Goal: Complete application form: Complete application form

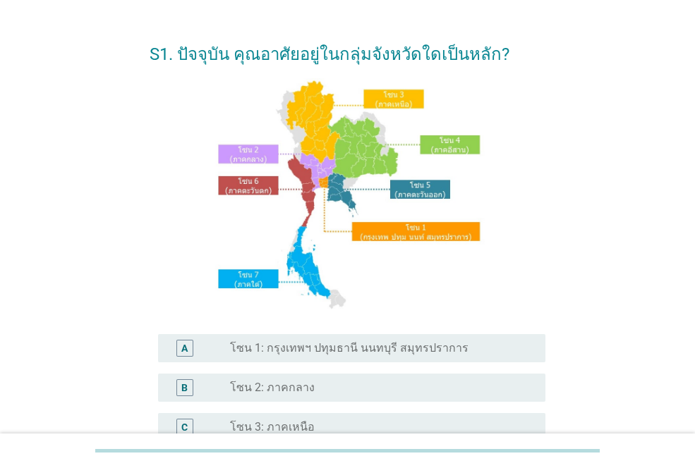
scroll to position [71, 0]
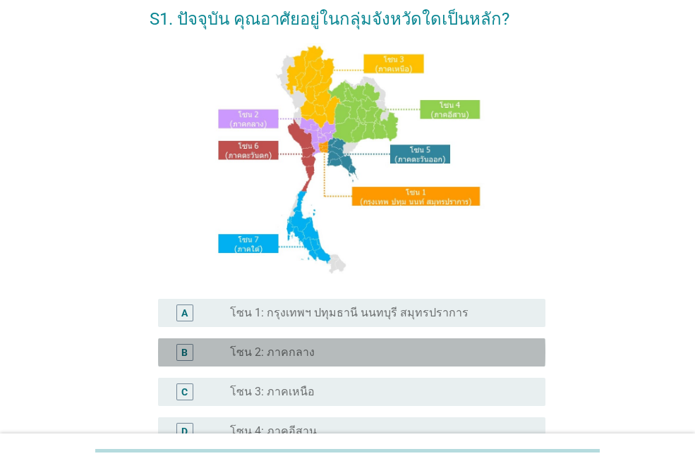
click at [312, 346] on div "radio_button_unchecked โซน 2: ภาคกลาง" at bounding box center [376, 353] width 293 height 14
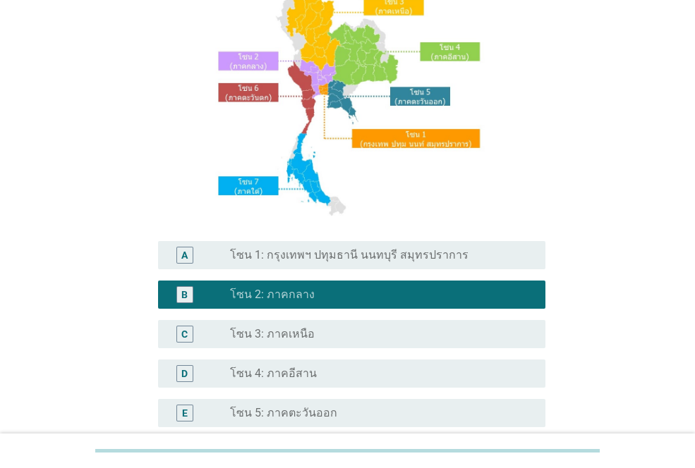
scroll to position [348, 0]
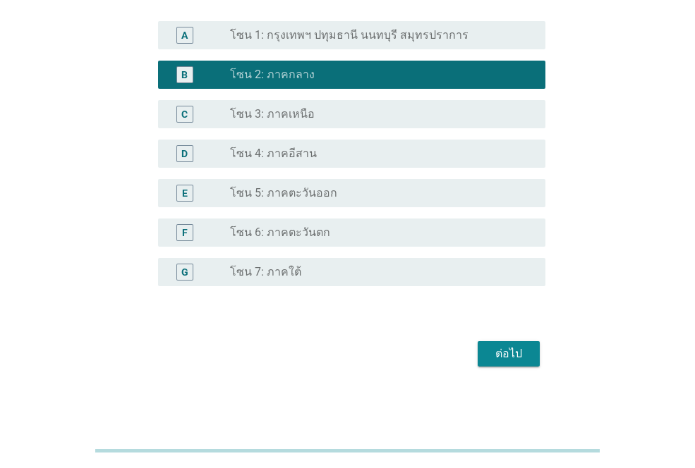
click at [513, 348] on div "ต่อไป" at bounding box center [508, 354] width 39 height 17
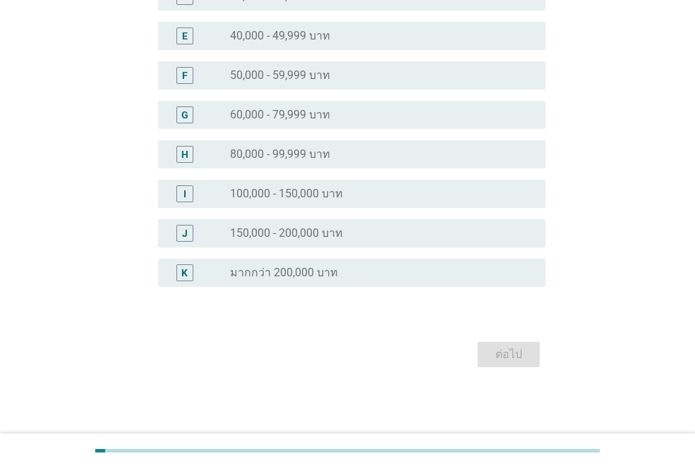
scroll to position [0, 0]
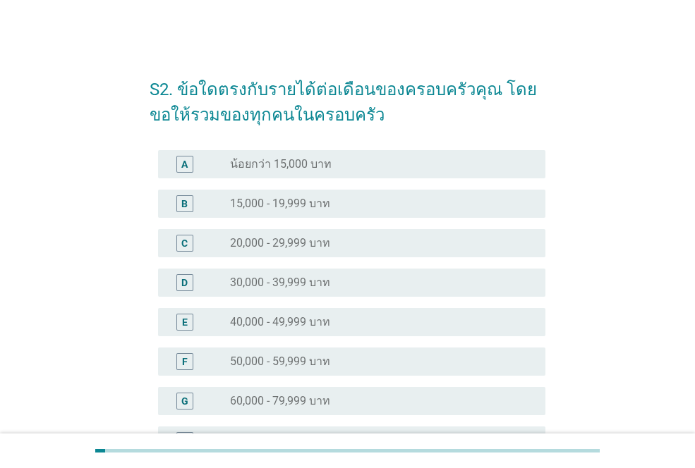
click at [311, 367] on label "50,000 - 59,999 บาท" at bounding box center [280, 362] width 100 height 14
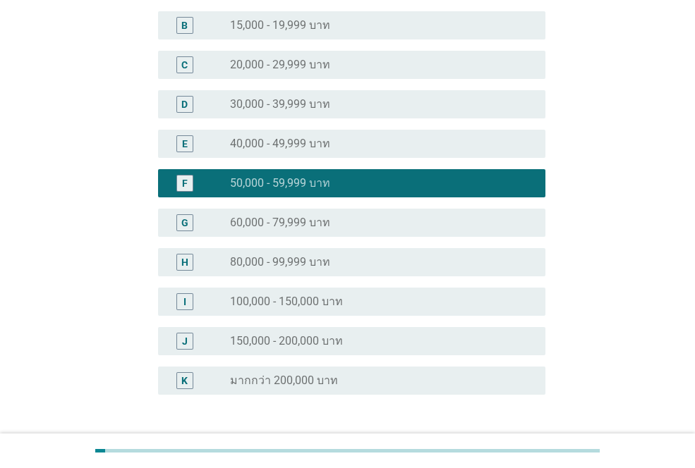
scroll to position [212, 0]
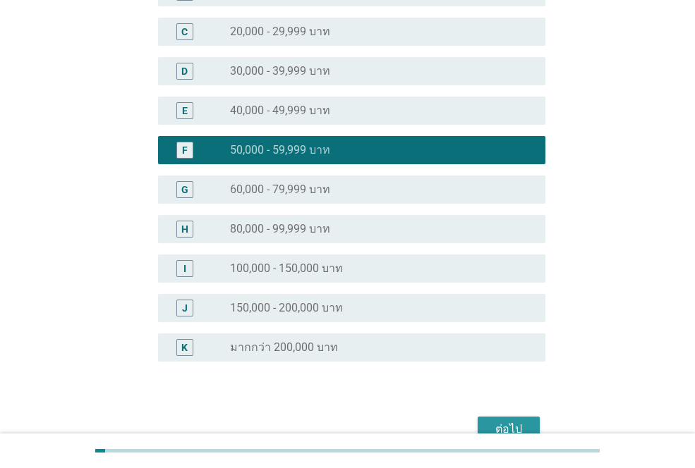
click at [520, 423] on div "ต่อไป" at bounding box center [508, 429] width 39 height 17
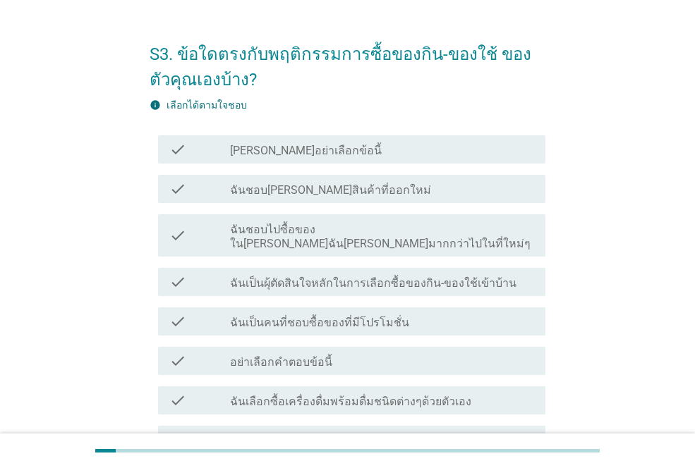
scroll to position [71, 0]
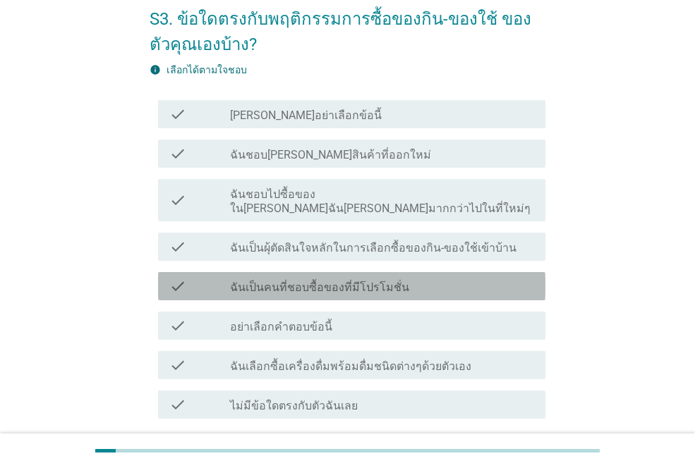
click at [391, 281] on label "ฉันเป็นคนที่ชอบซื้อของที่มีโปรโมชั่น" at bounding box center [319, 288] width 179 height 14
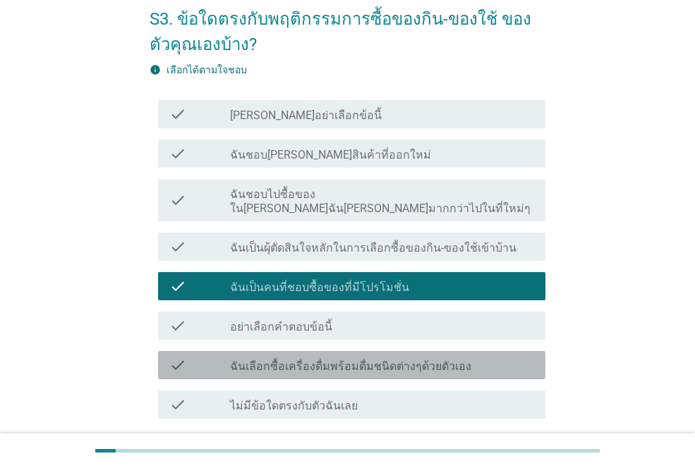
click at [372, 360] on label "ฉันเลือกซื้อเครื่องดื่มพร้อมดื่มชนิดต่างๆด้วยตัวเอง" at bounding box center [350, 367] width 241 height 14
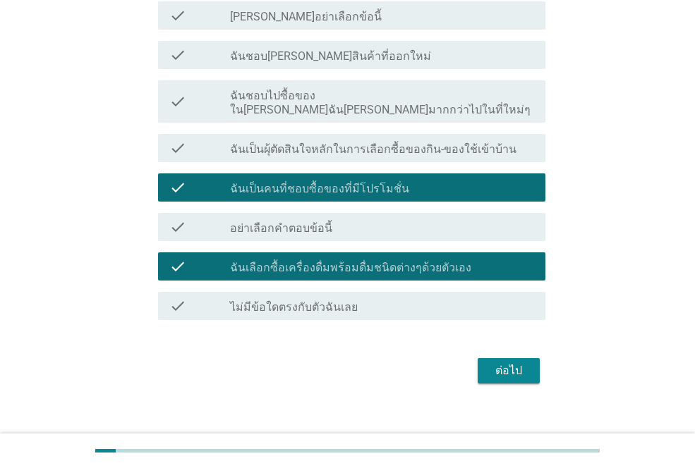
scroll to position [171, 0]
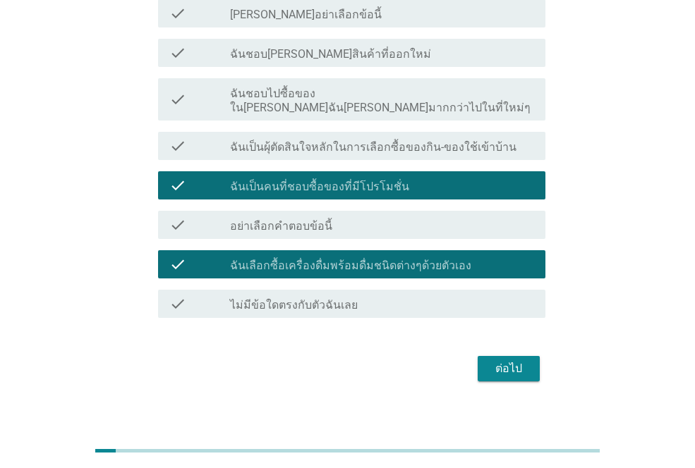
click at [500, 360] on div "ต่อไป" at bounding box center [508, 368] width 39 height 17
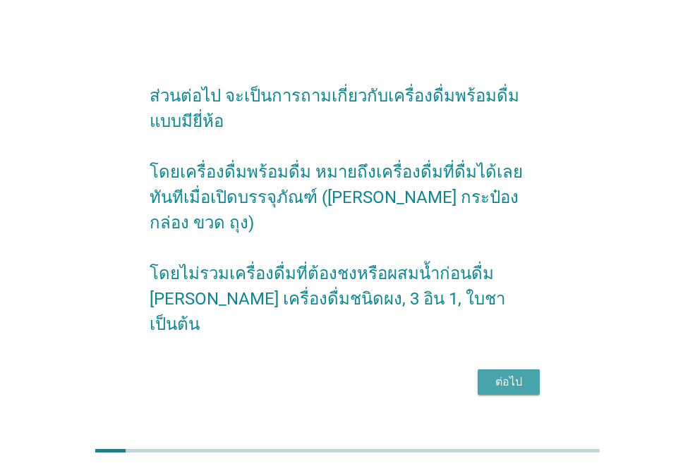
click at [518, 374] on div "ต่อไป" at bounding box center [508, 382] width 39 height 17
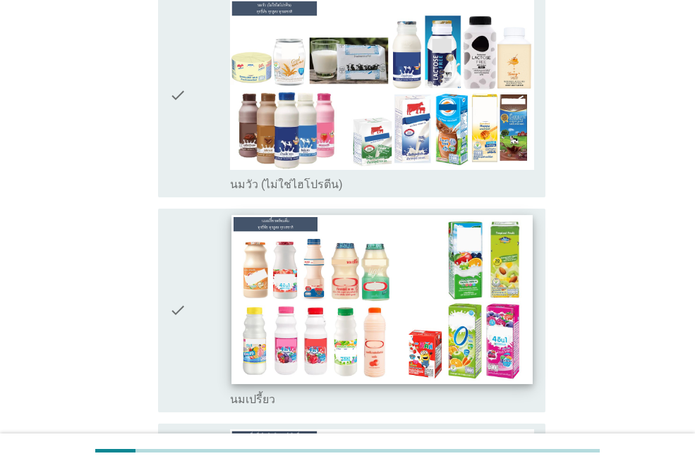
scroll to position [564, 0]
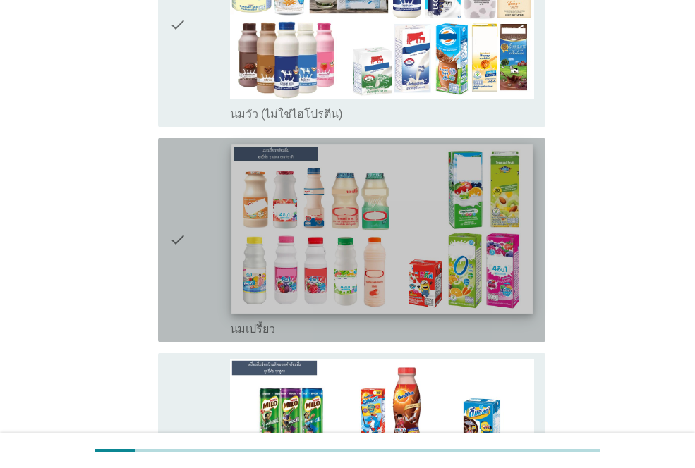
click at [375, 230] on img at bounding box center [381, 229] width 300 height 169
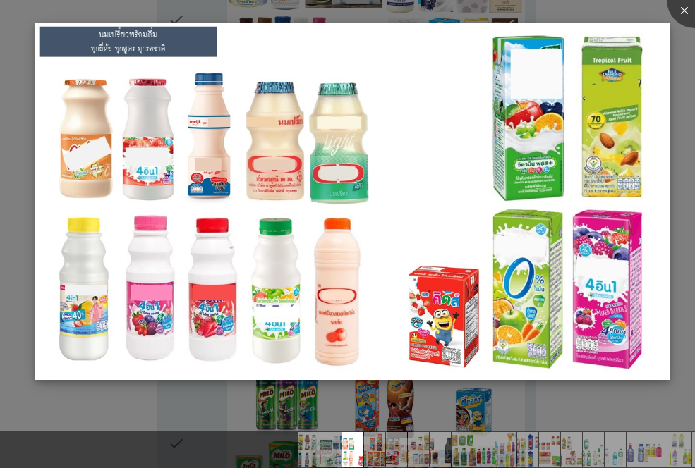
click at [388, 239] on img at bounding box center [352, 201] width 635 height 357
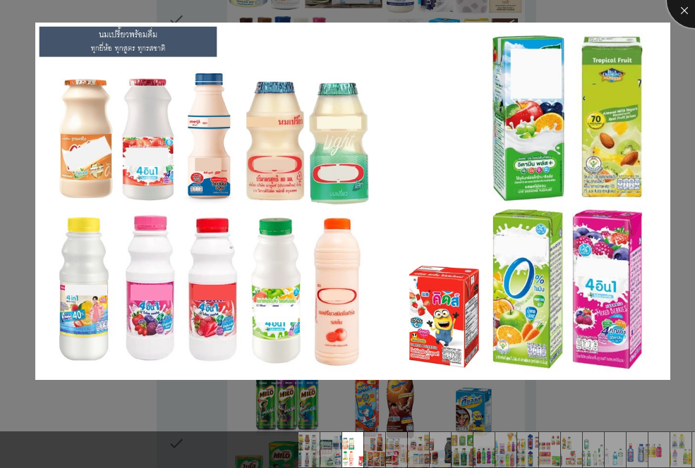
click at [682, 12] on div at bounding box center [694, 0] width 56 height 56
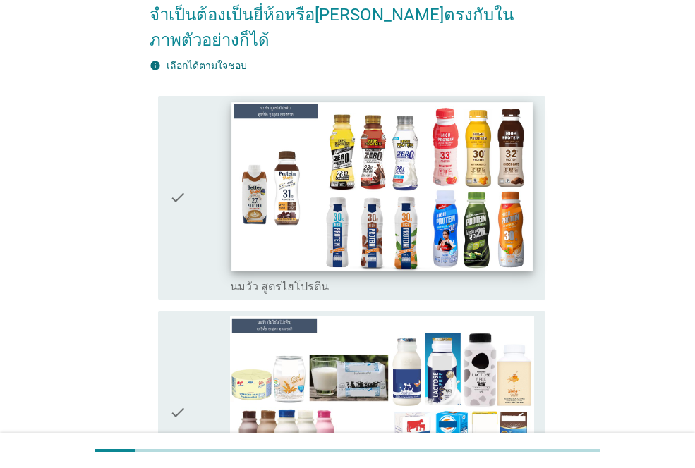
scroll to position [212, 0]
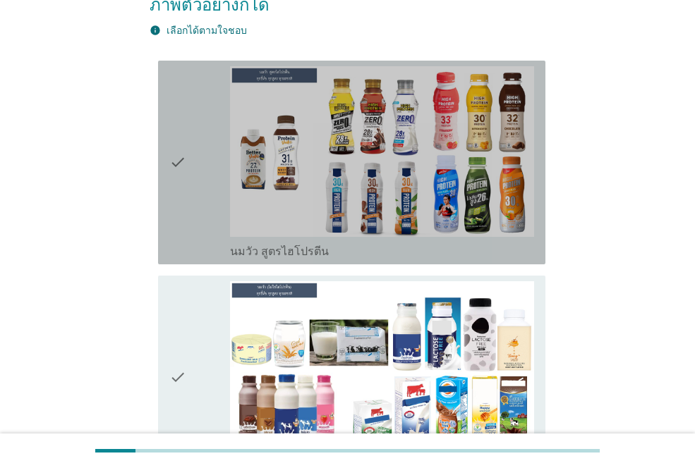
click at [190, 168] on div "check" at bounding box center [199, 162] width 61 height 193
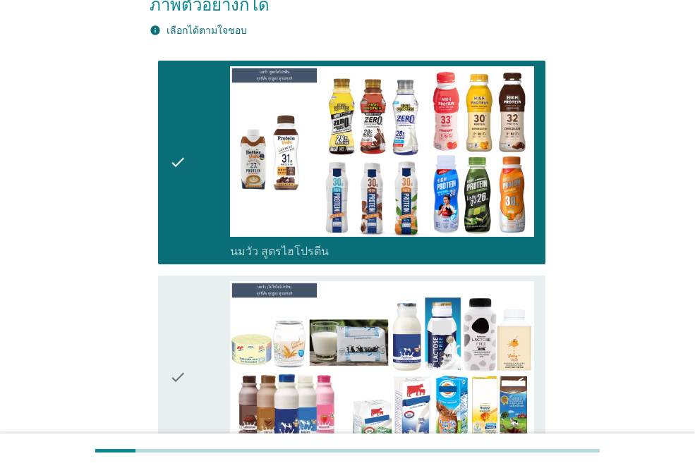
scroll to position [353, 0]
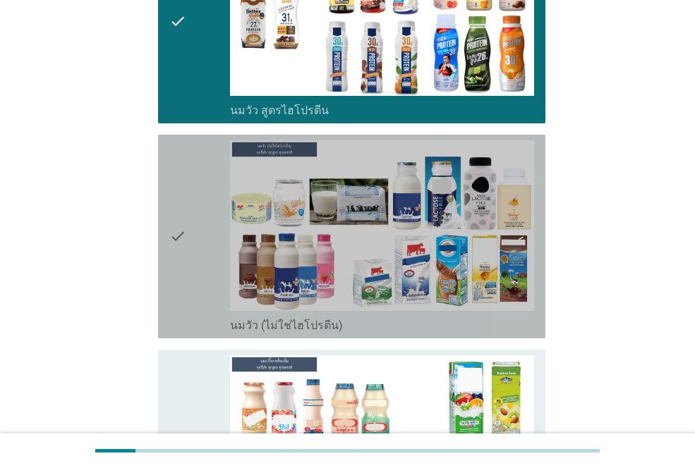
click at [166, 207] on div "check check_box_outline_blank นมวัว (ไม่ใช่ไฮโปรตีน)" at bounding box center [351, 237] width 387 height 204
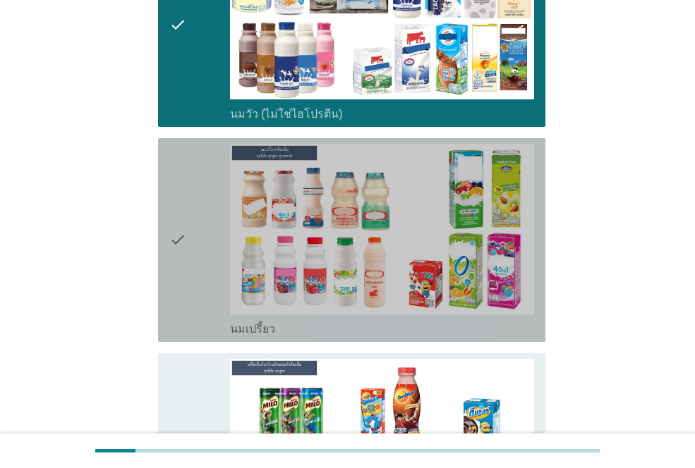
click at [184, 209] on icon "check" at bounding box center [177, 240] width 17 height 193
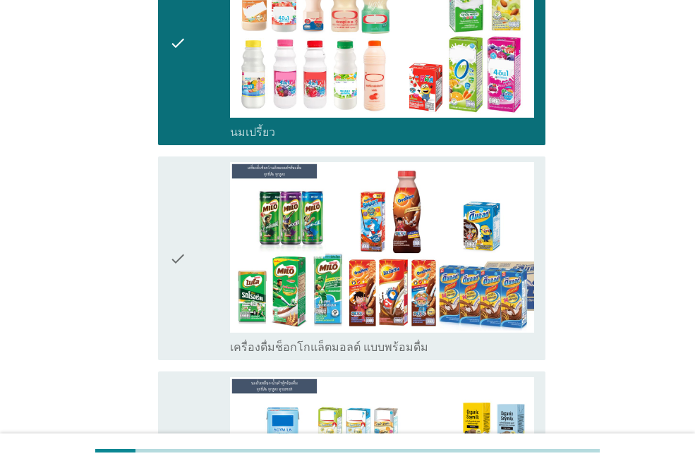
scroll to position [776, 0]
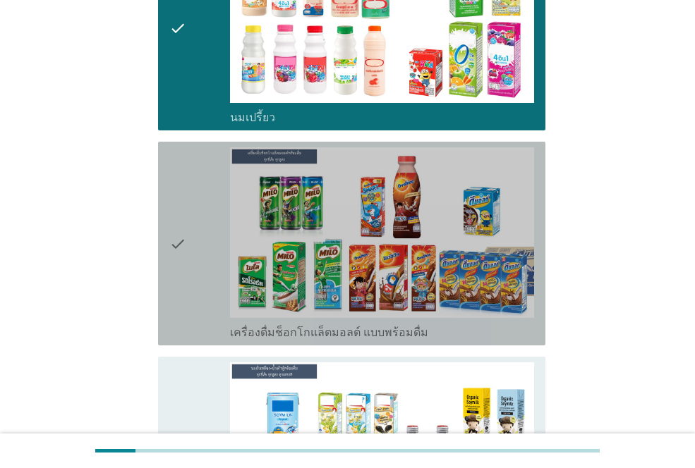
click at [184, 224] on icon "check" at bounding box center [177, 243] width 17 height 193
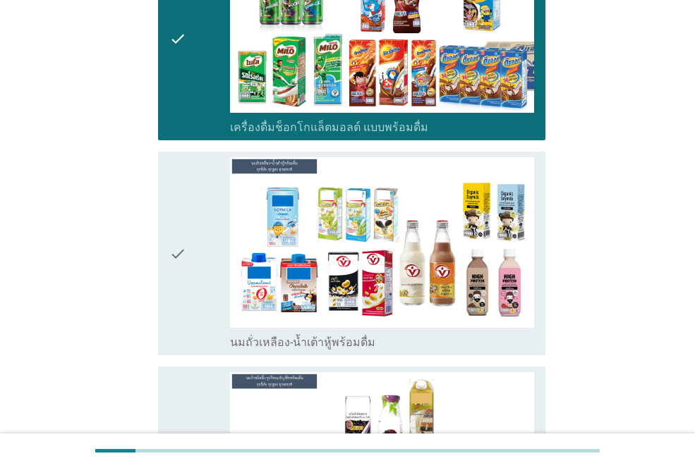
scroll to position [987, 0]
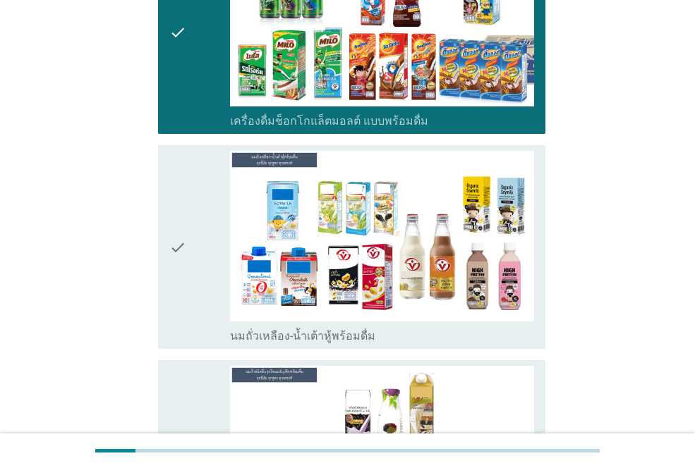
click at [187, 253] on div "check" at bounding box center [199, 247] width 61 height 193
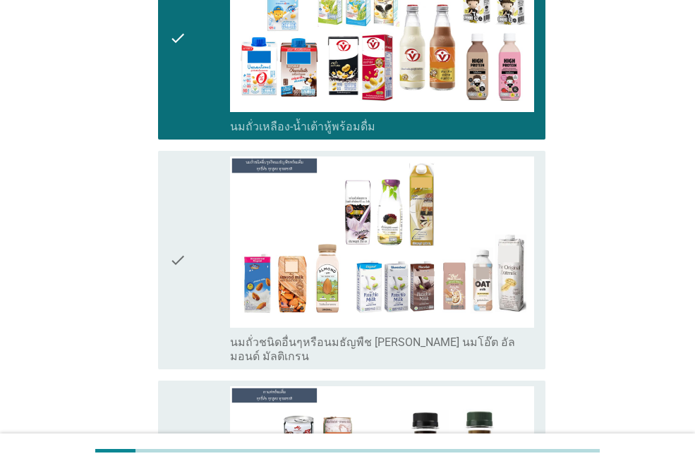
scroll to position [1199, 0]
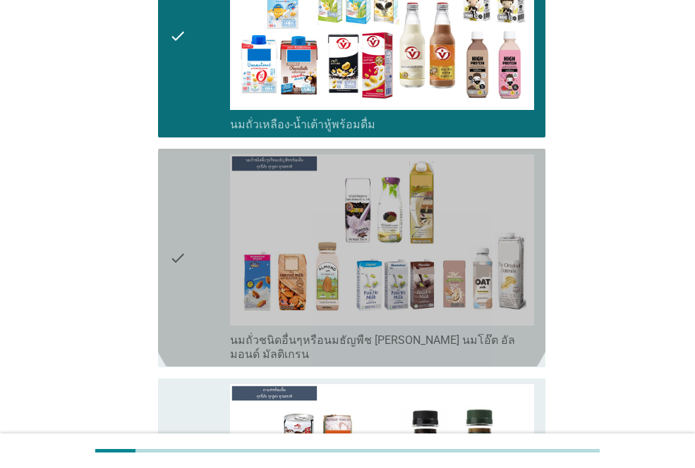
click at [180, 242] on icon "check" at bounding box center [177, 257] width 17 height 207
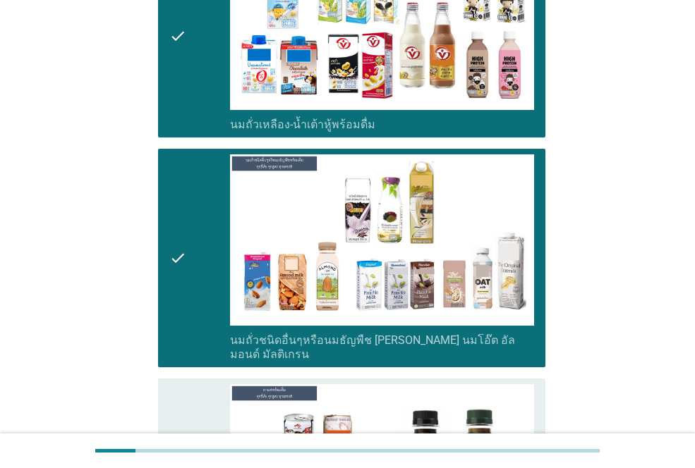
scroll to position [1340, 0]
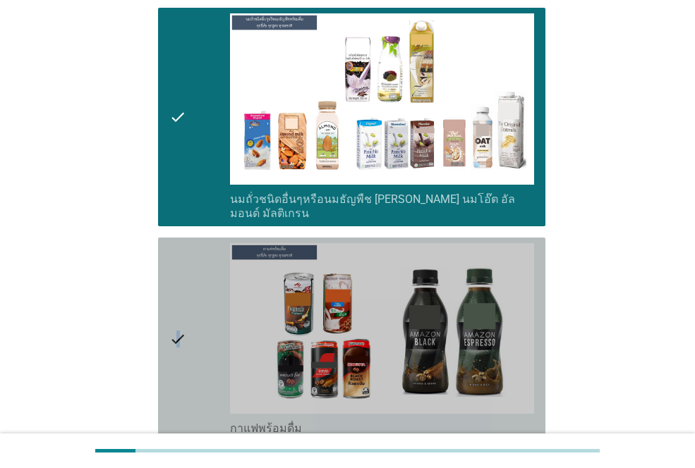
click at [178, 307] on icon "check" at bounding box center [177, 339] width 17 height 193
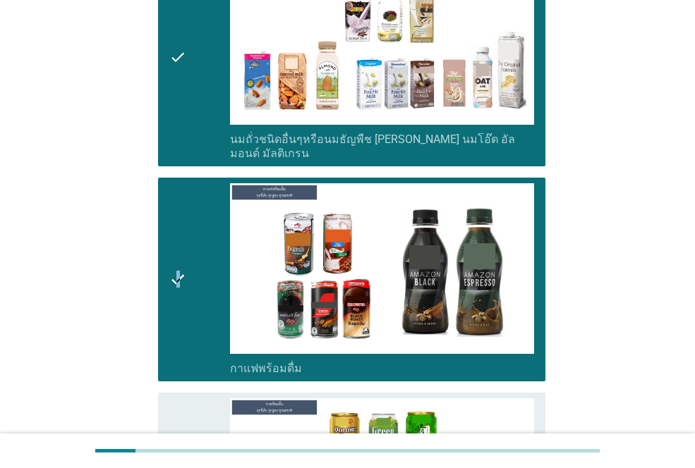
scroll to position [1693, 0]
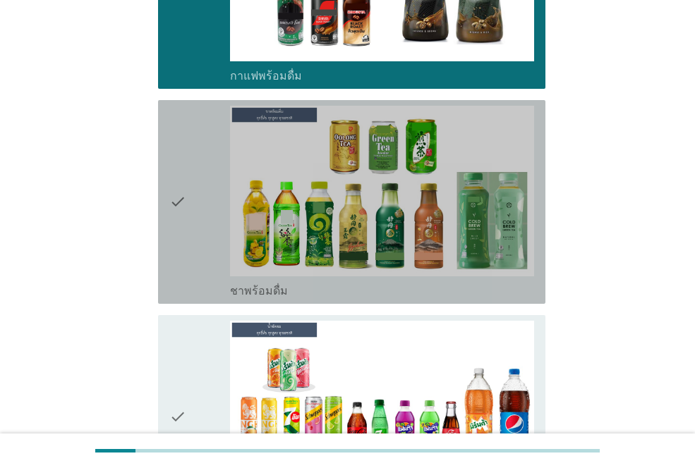
click at [185, 190] on icon "check" at bounding box center [177, 202] width 17 height 193
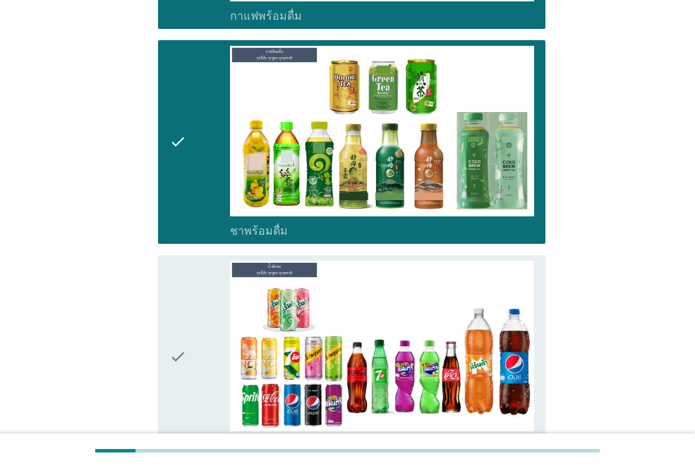
scroll to position [1834, 0]
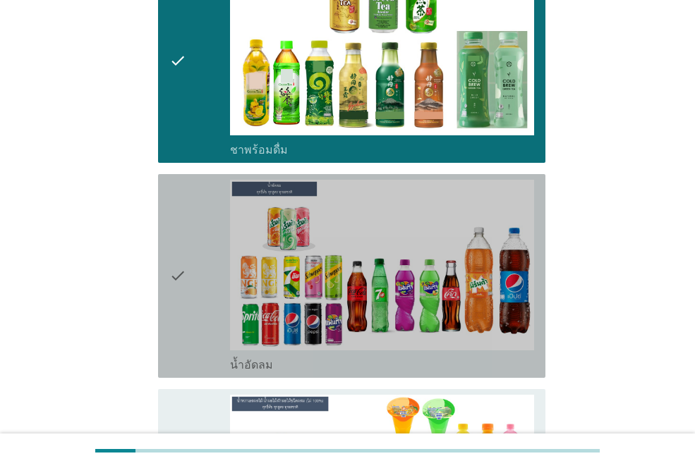
click at [195, 274] on div "check" at bounding box center [199, 276] width 61 height 193
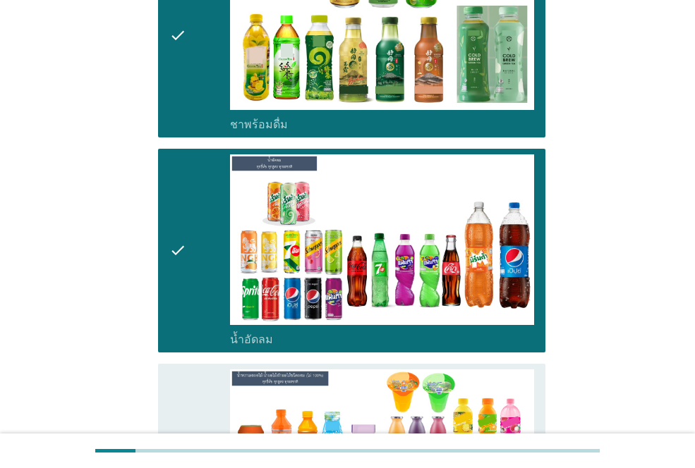
scroll to position [2116, 0]
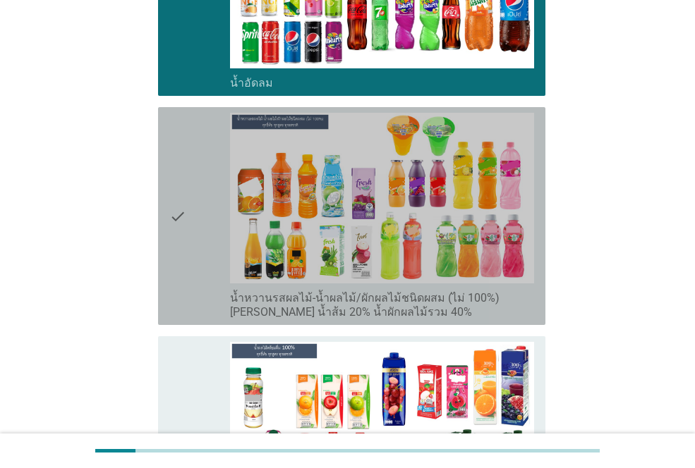
click at [194, 228] on div "check" at bounding box center [199, 216] width 61 height 207
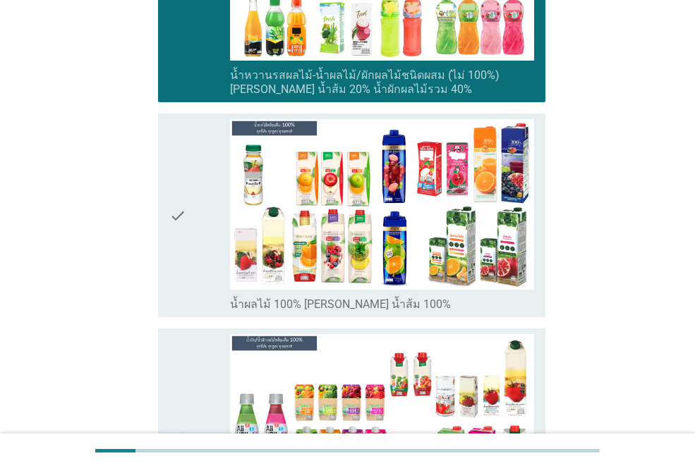
scroll to position [2398, 0]
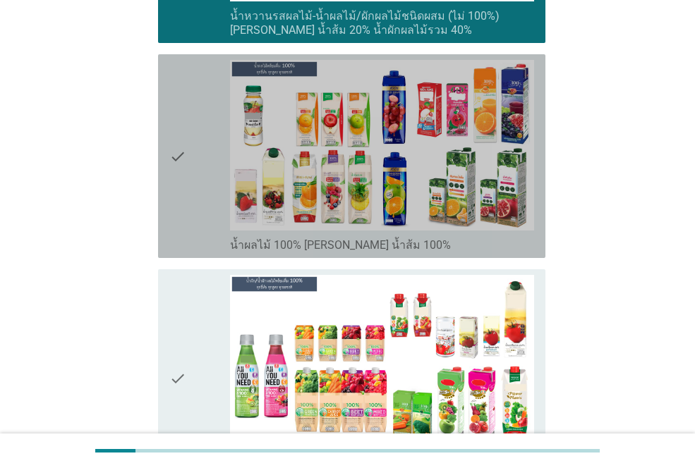
click at [180, 162] on icon "check" at bounding box center [177, 156] width 17 height 193
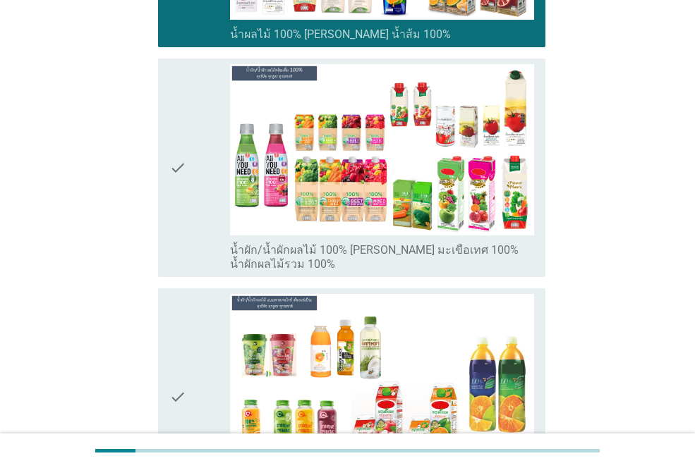
scroll to position [2610, 0]
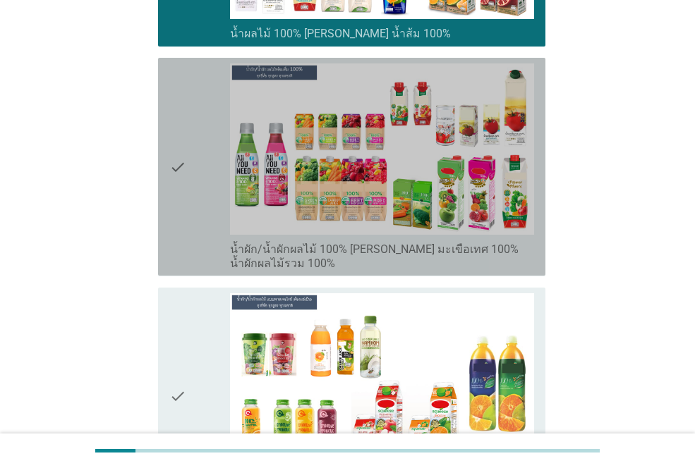
click at [188, 163] on div "check" at bounding box center [199, 166] width 61 height 207
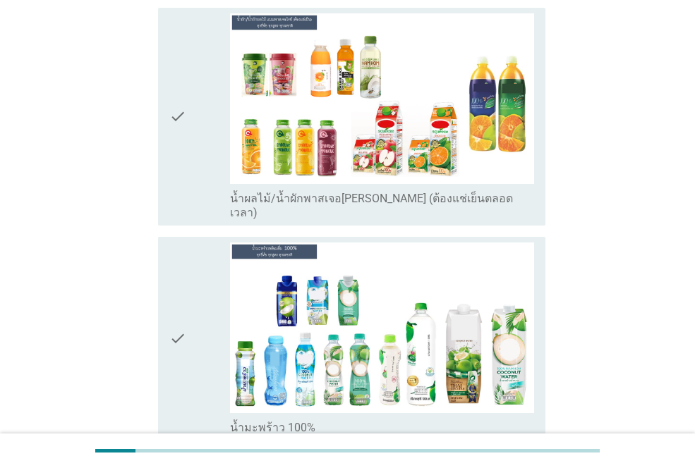
scroll to position [2892, 0]
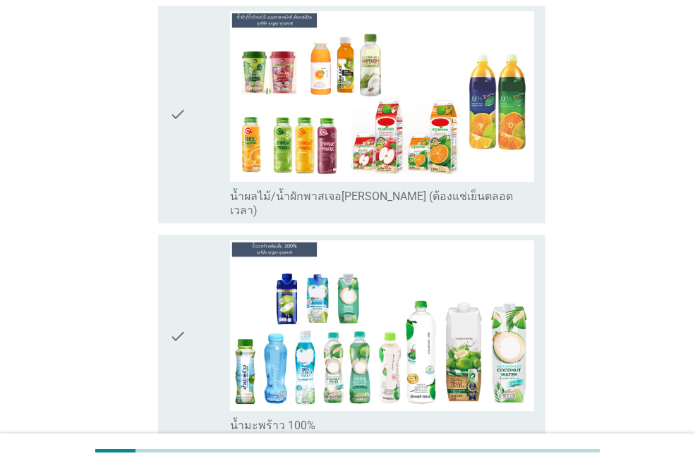
click at [184, 78] on icon "check" at bounding box center [177, 114] width 17 height 207
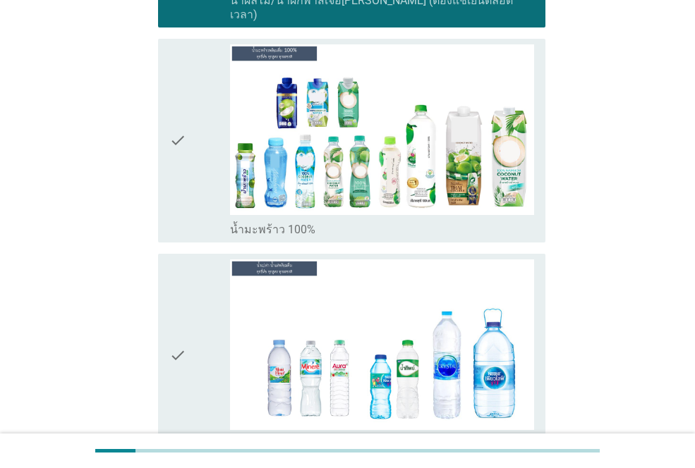
scroll to position [3103, 0]
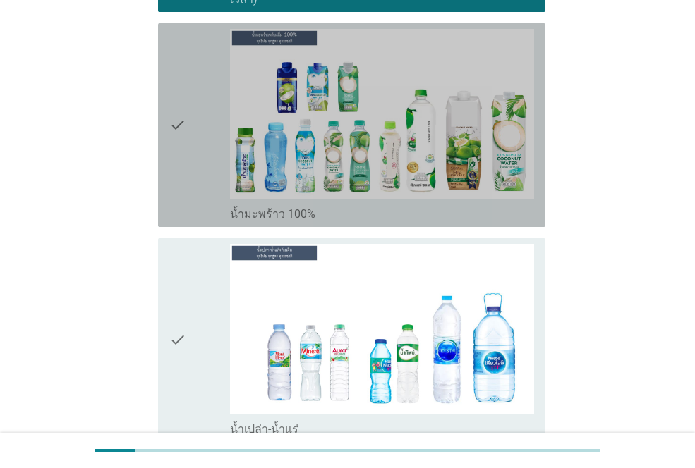
click at [183, 116] on icon "check" at bounding box center [177, 125] width 17 height 193
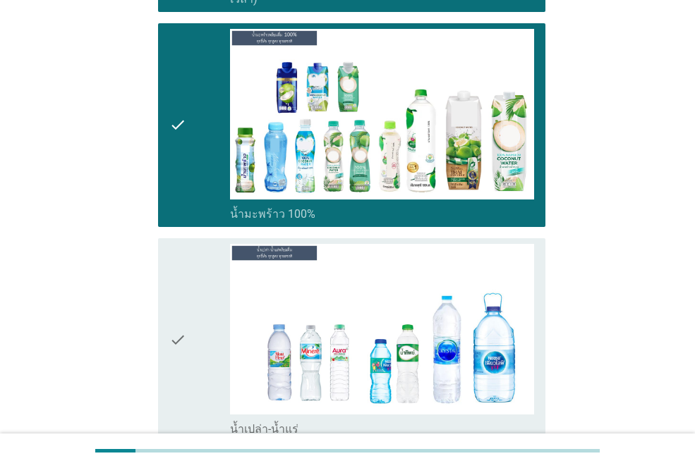
scroll to position [3244, 0]
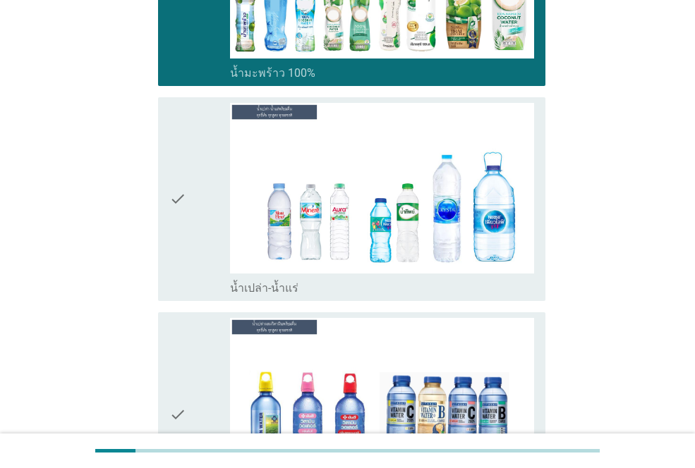
click at [197, 174] on div "check" at bounding box center [199, 199] width 61 height 193
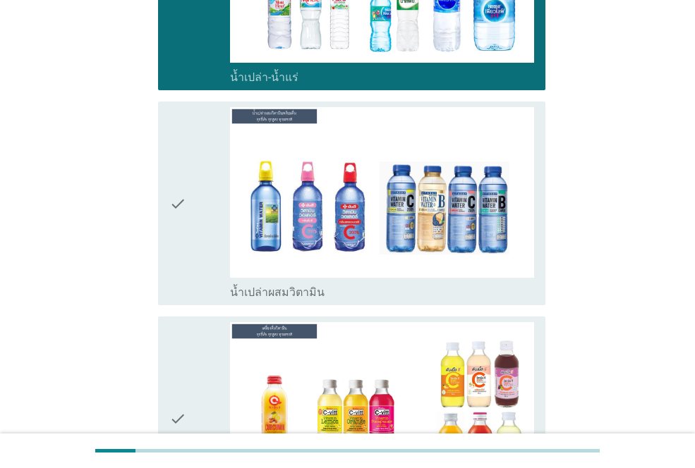
scroll to position [3456, 0]
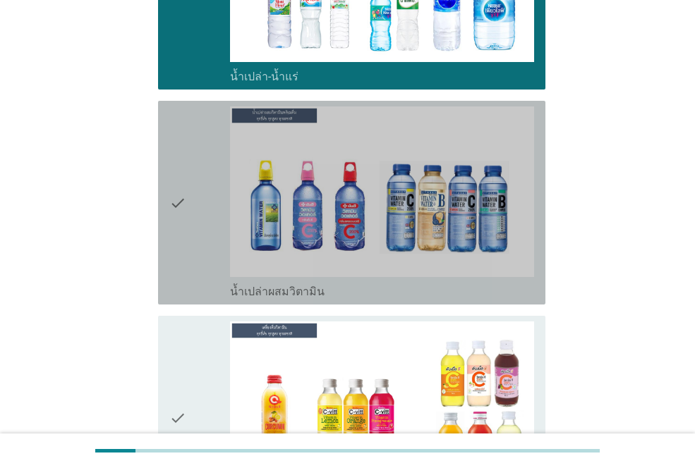
click at [173, 170] on icon "check" at bounding box center [177, 202] width 17 height 193
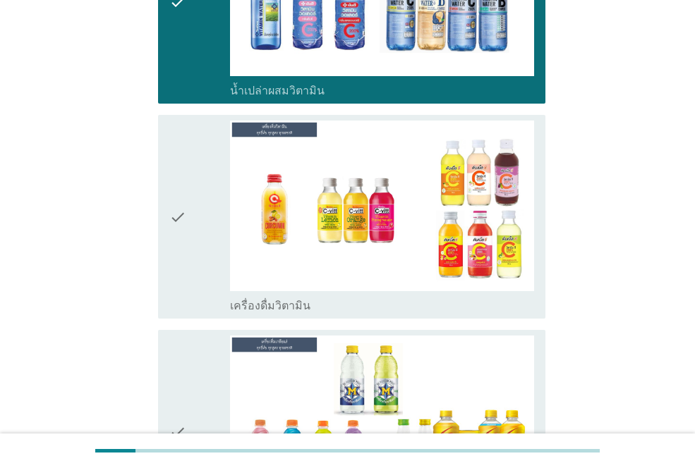
scroll to position [3667, 0]
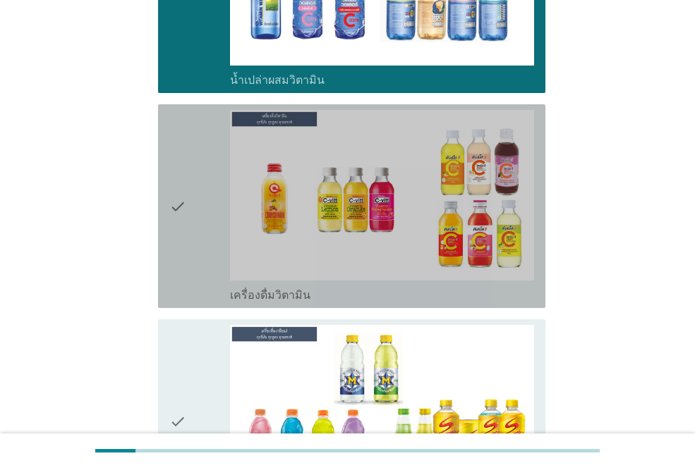
click at [176, 152] on icon "check" at bounding box center [177, 206] width 17 height 193
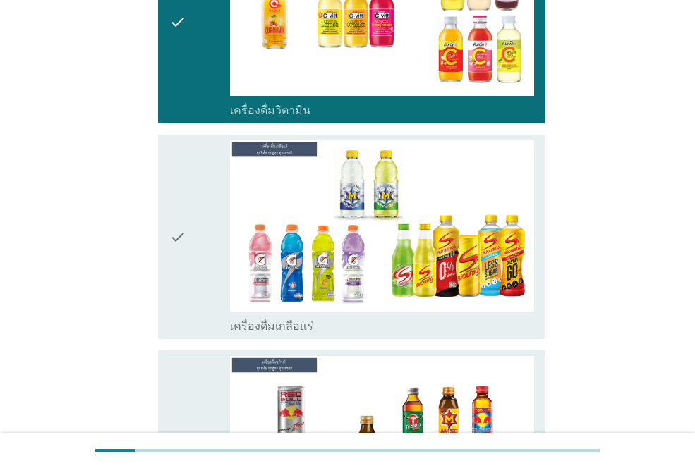
scroll to position [3879, 0]
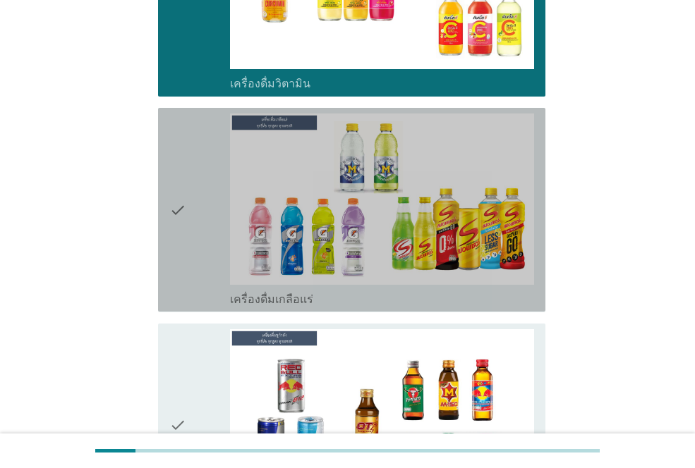
click at [183, 177] on icon "check" at bounding box center [177, 210] width 17 height 193
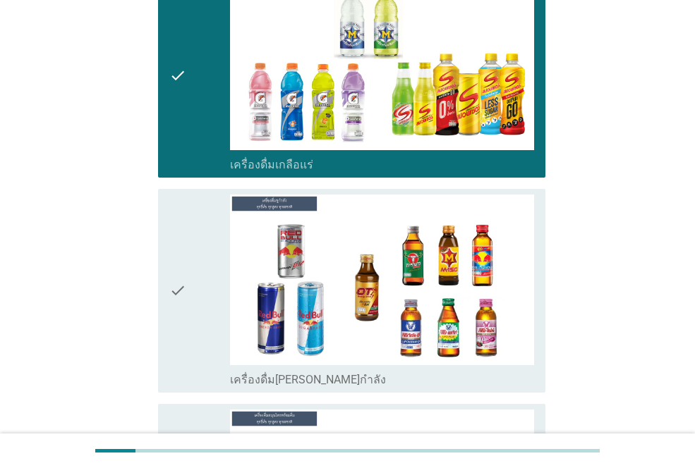
scroll to position [4091, 0]
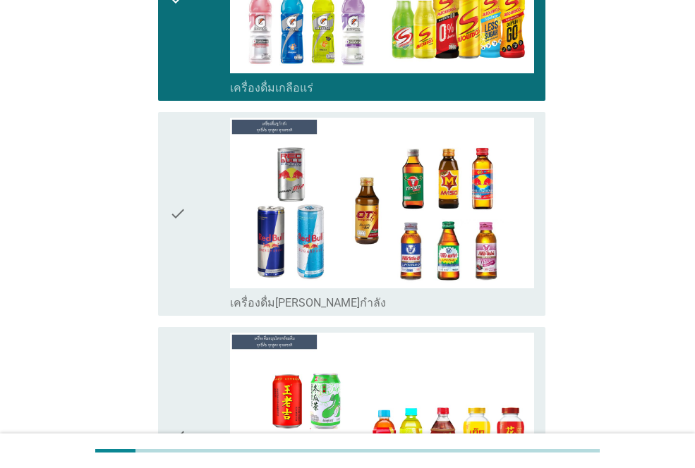
click at [193, 202] on div "check" at bounding box center [199, 214] width 61 height 193
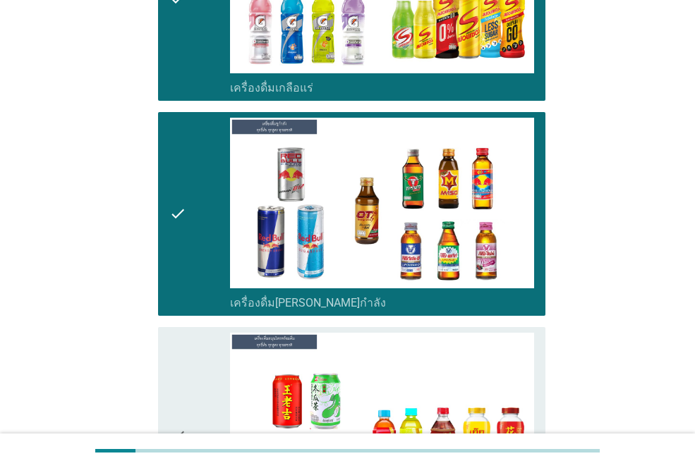
scroll to position [4302, 0]
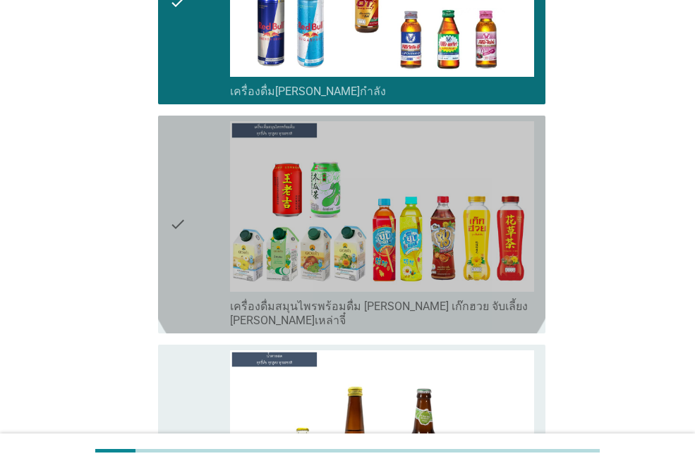
click at [192, 196] on div "check" at bounding box center [199, 224] width 61 height 207
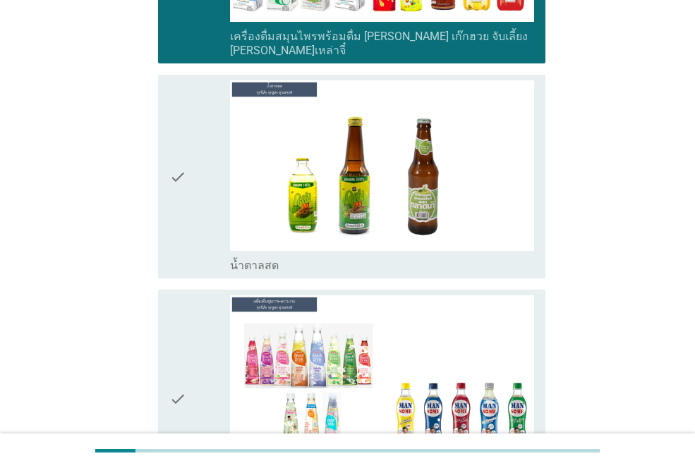
scroll to position [4584, 0]
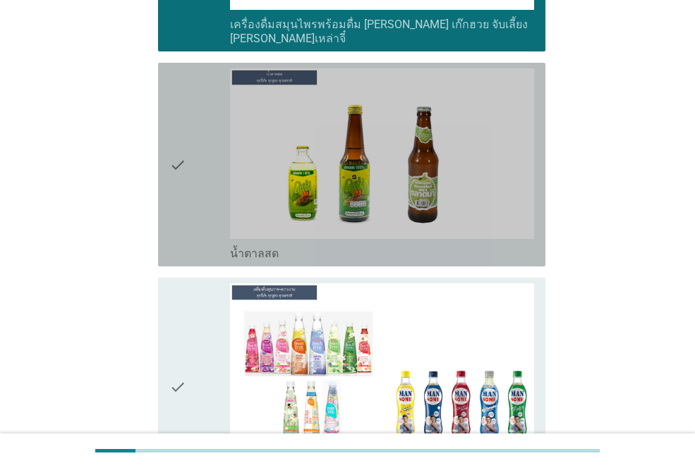
click at [193, 149] on div "check" at bounding box center [199, 164] width 61 height 193
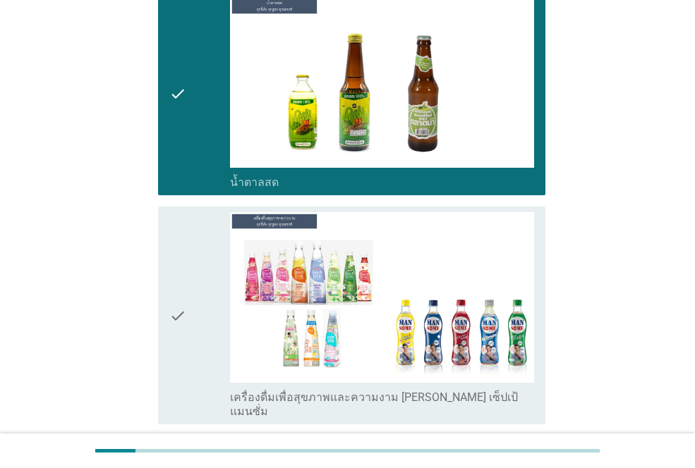
scroll to position [4796, 0]
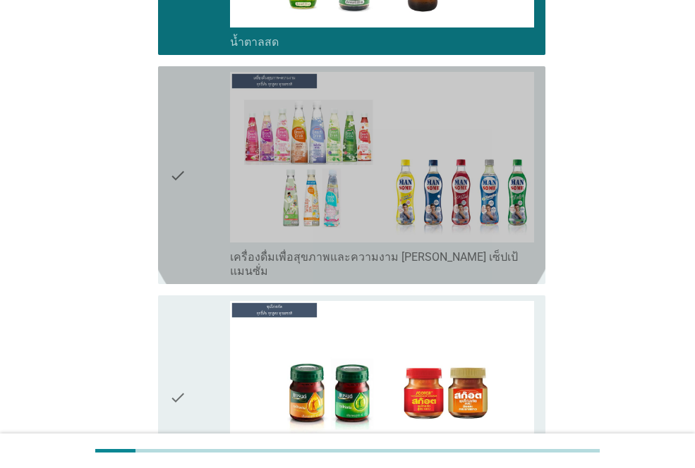
click at [175, 142] on icon "check" at bounding box center [177, 175] width 17 height 207
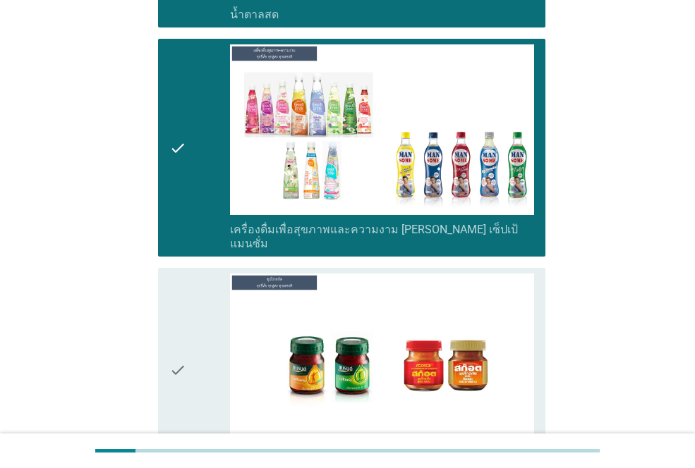
scroll to position [4937, 0]
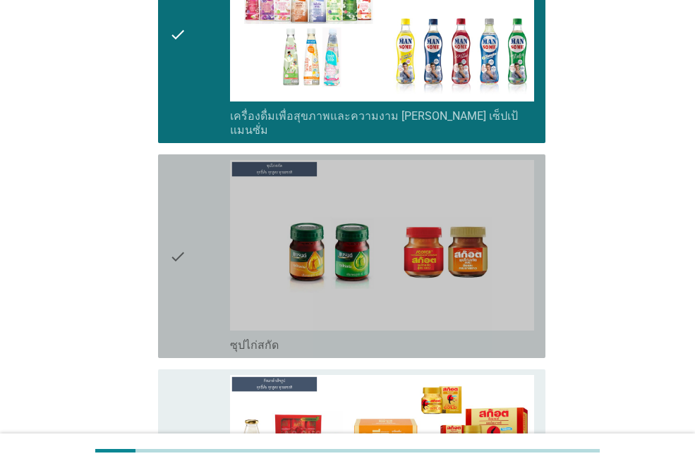
click at [185, 166] on icon "check" at bounding box center [177, 256] width 17 height 193
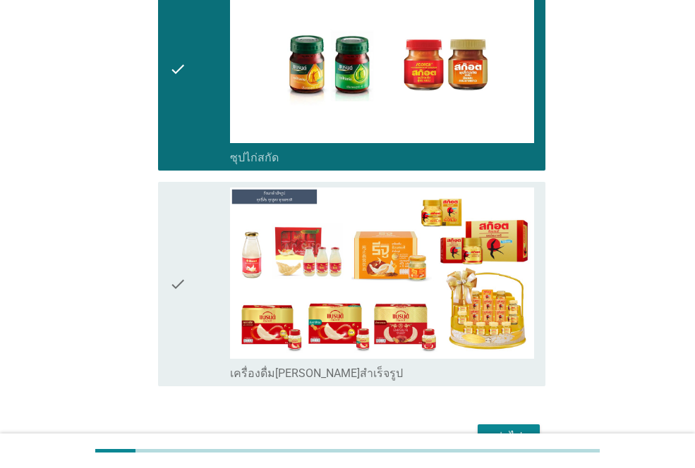
scroll to position [5125, 0]
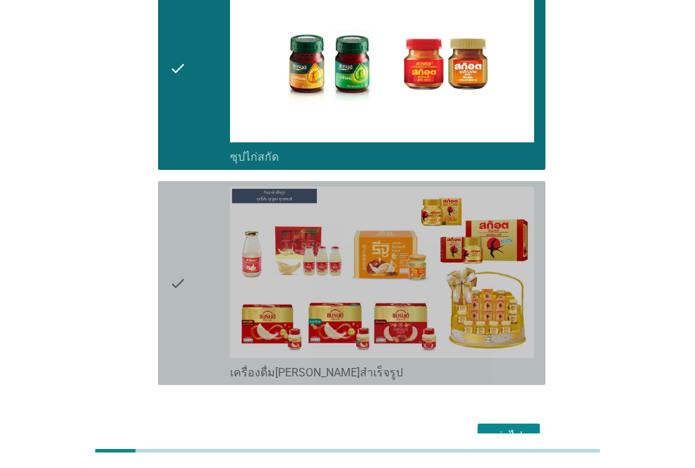
click at [180, 187] on icon "check" at bounding box center [177, 283] width 17 height 193
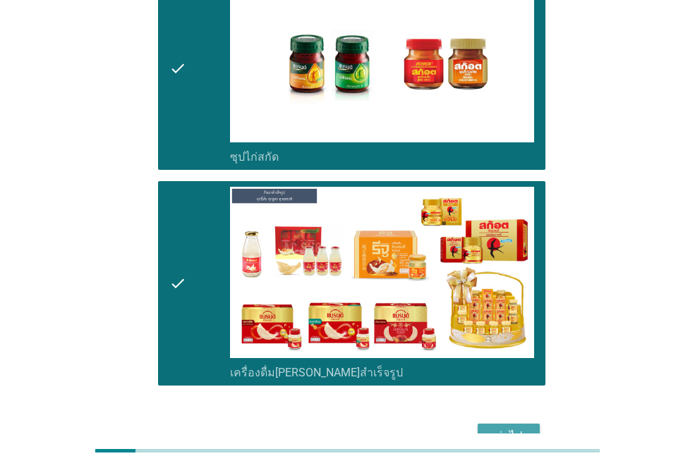
click at [513, 428] on div "ต่อไป" at bounding box center [508, 436] width 39 height 17
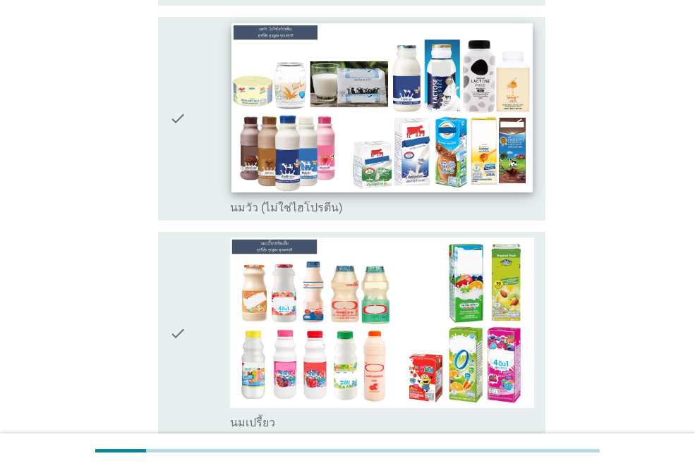
scroll to position [353, 0]
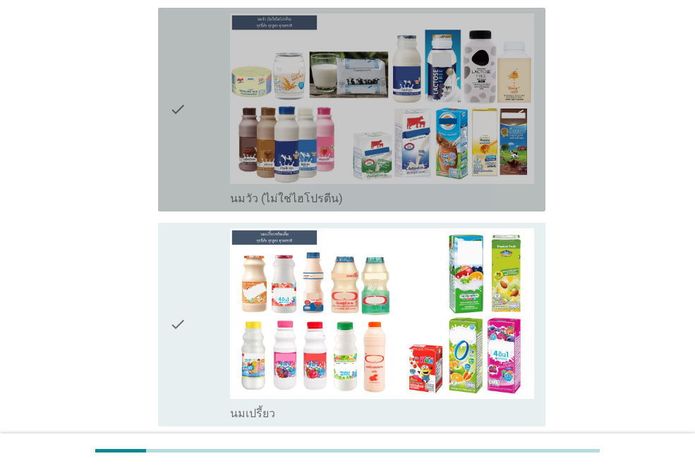
click at [180, 133] on icon "check" at bounding box center [177, 109] width 17 height 193
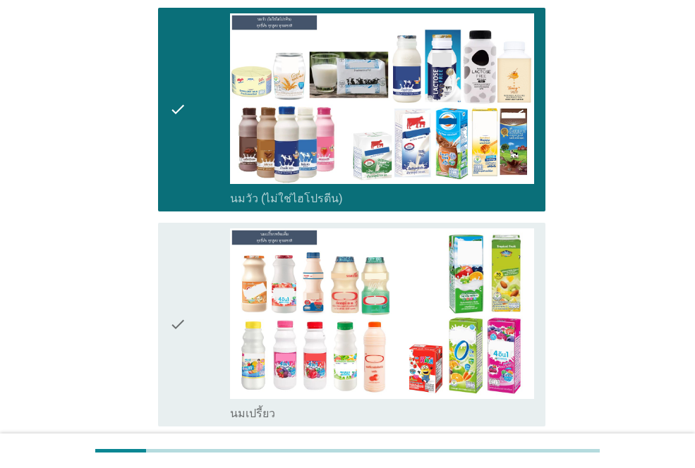
click at [184, 288] on icon "check" at bounding box center [177, 325] width 17 height 193
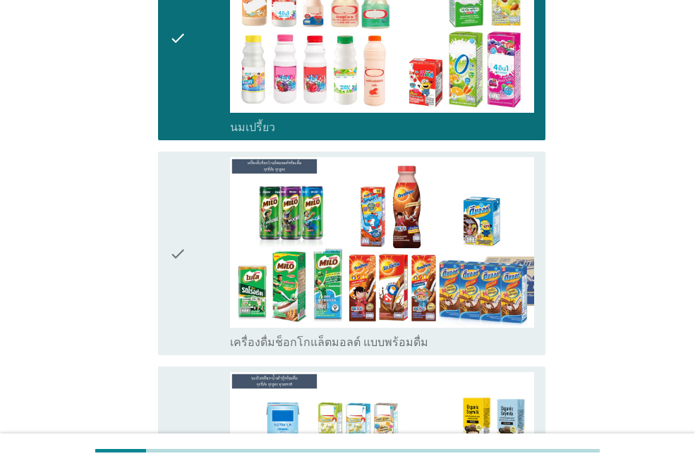
scroll to position [705, 0]
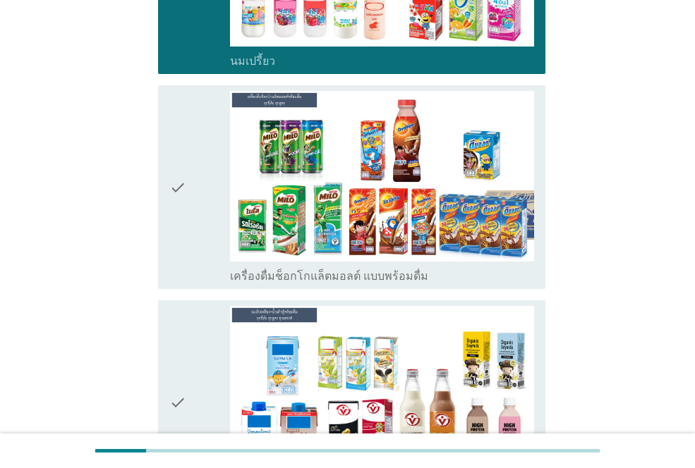
click at [176, 242] on icon "check" at bounding box center [177, 187] width 17 height 193
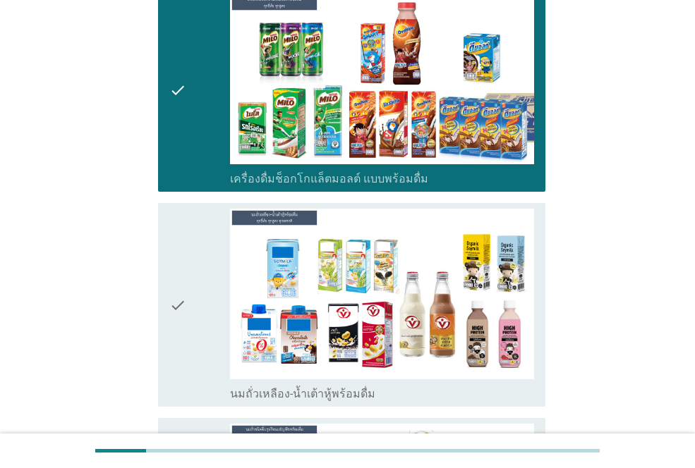
scroll to position [917, 0]
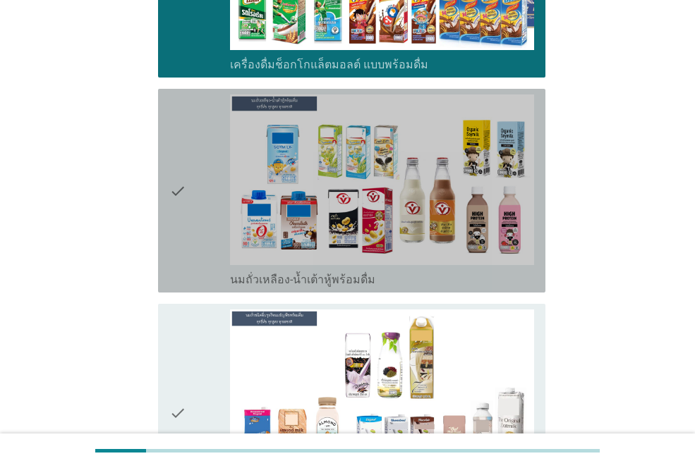
click at [193, 224] on div "check" at bounding box center [199, 191] width 61 height 193
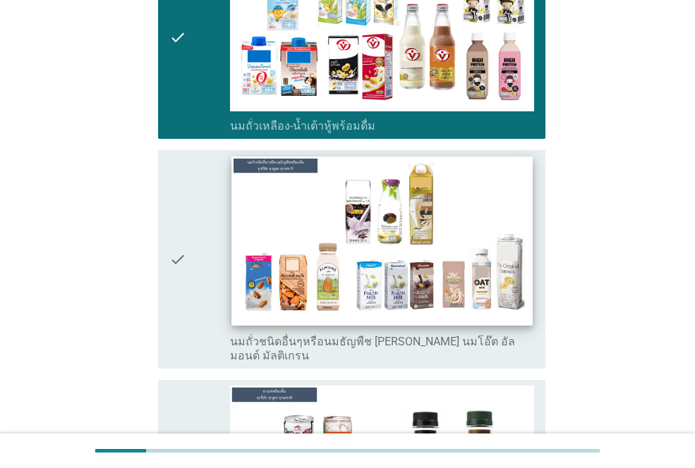
scroll to position [1199, 0]
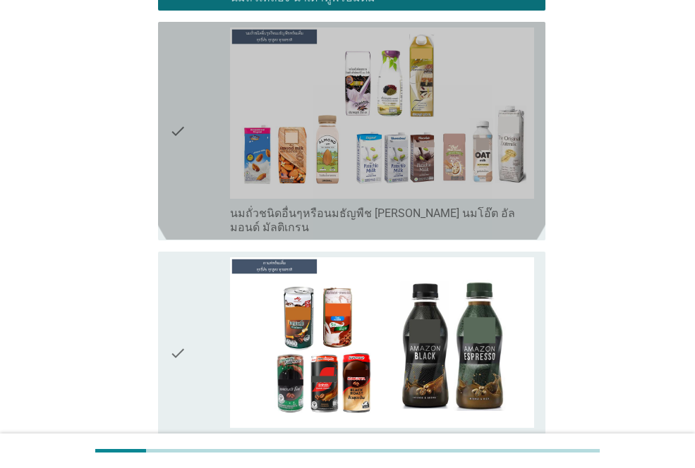
click at [190, 154] on div "check" at bounding box center [199, 131] width 61 height 207
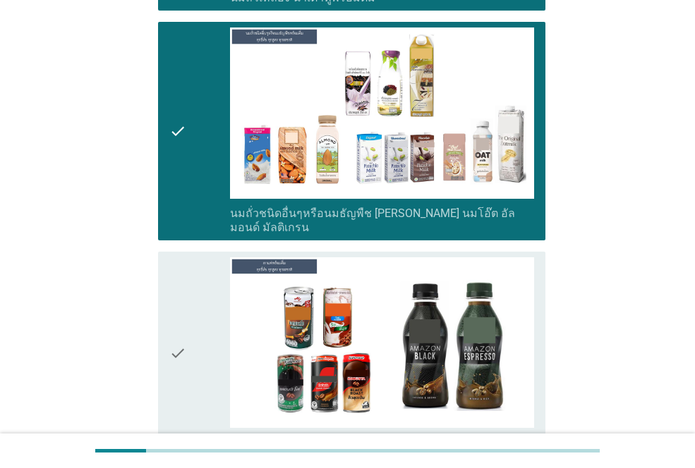
scroll to position [1411, 0]
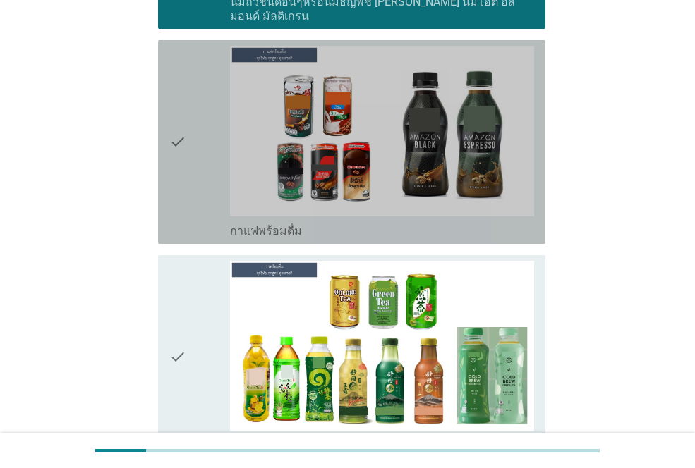
click at [191, 163] on div "check" at bounding box center [199, 142] width 61 height 193
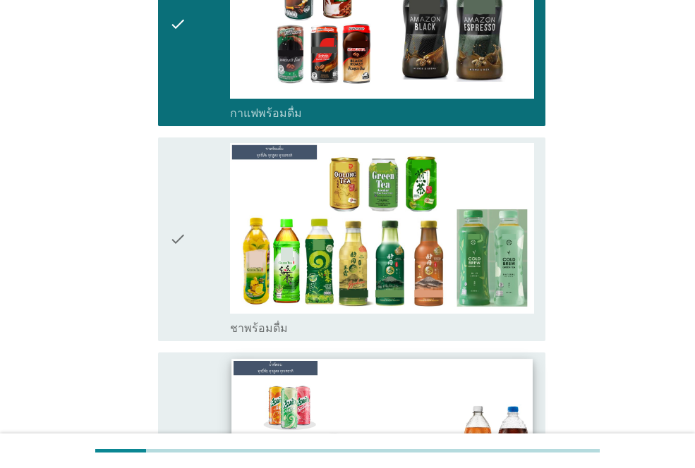
scroll to position [1622, 0]
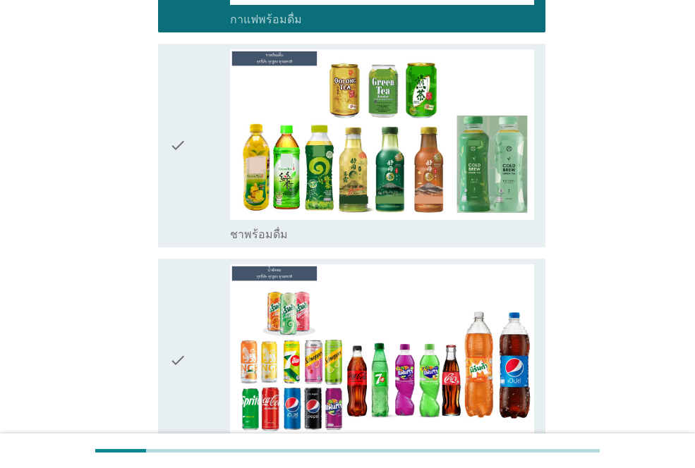
click at [181, 176] on icon "check" at bounding box center [177, 145] width 17 height 193
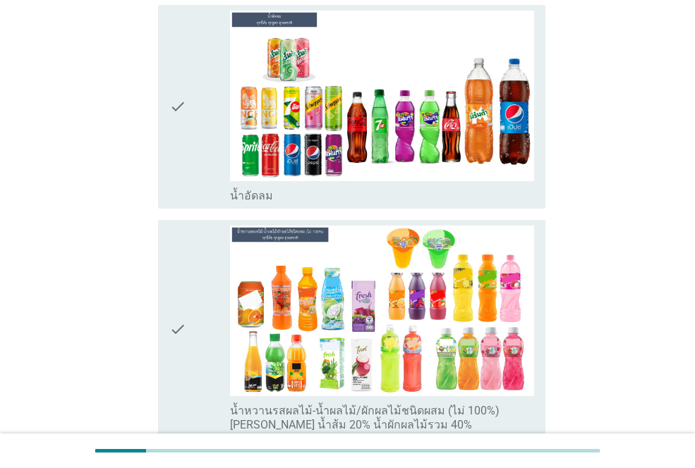
scroll to position [1904, 0]
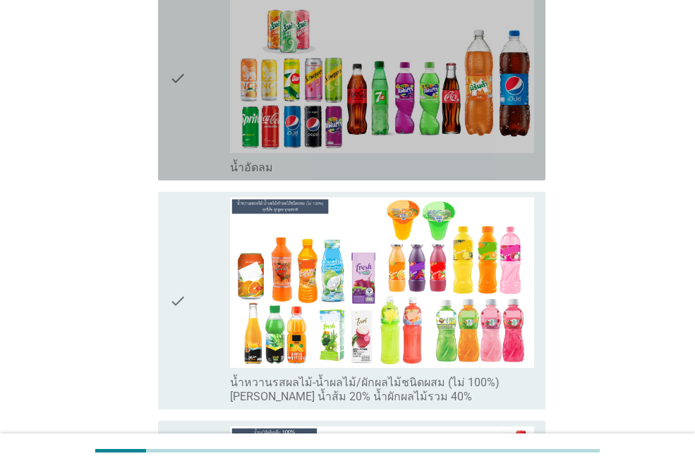
click at [195, 113] on div "check" at bounding box center [199, 78] width 61 height 193
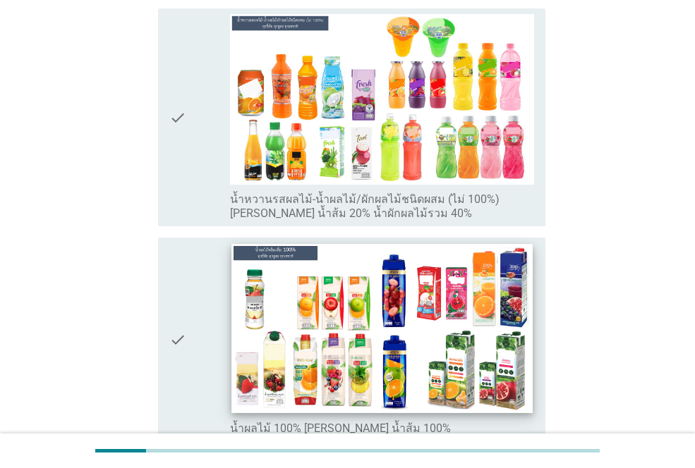
scroll to position [2116, 0]
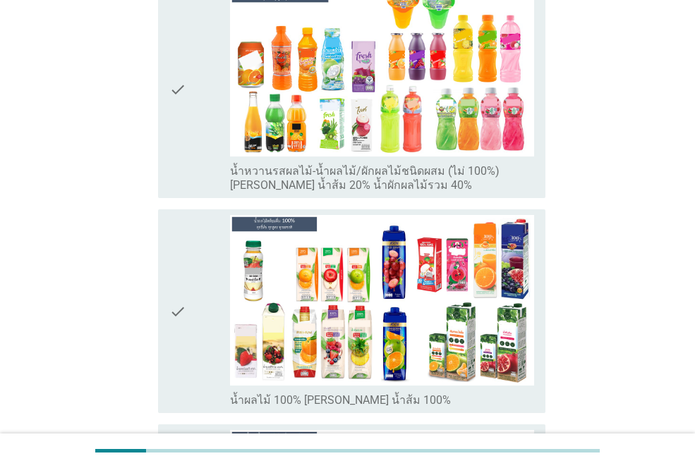
click at [185, 120] on icon "check" at bounding box center [177, 89] width 17 height 207
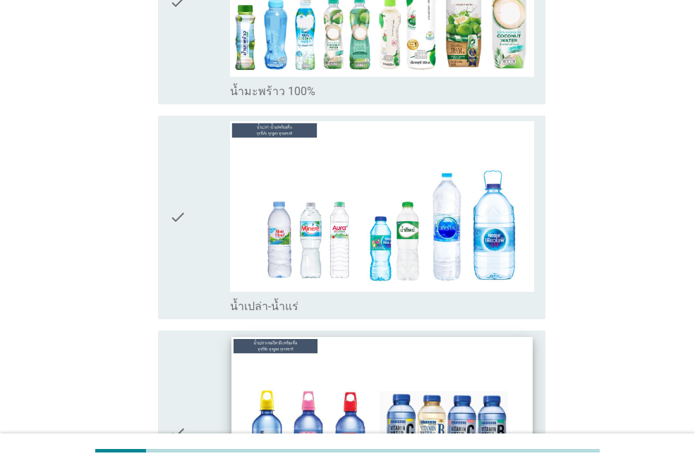
scroll to position [3174, 0]
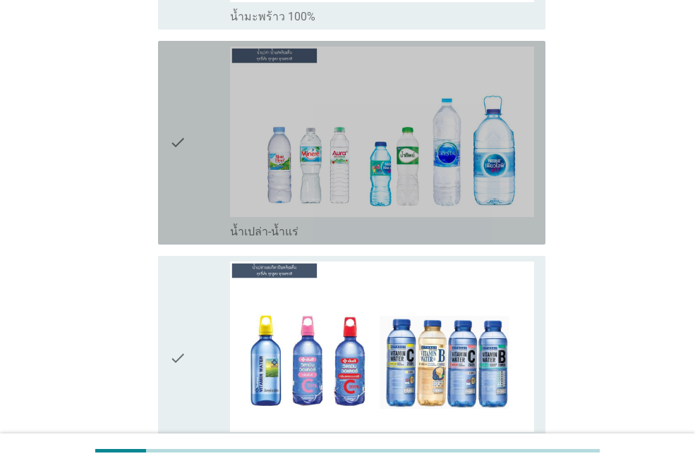
click at [184, 157] on icon "check" at bounding box center [177, 143] width 17 height 193
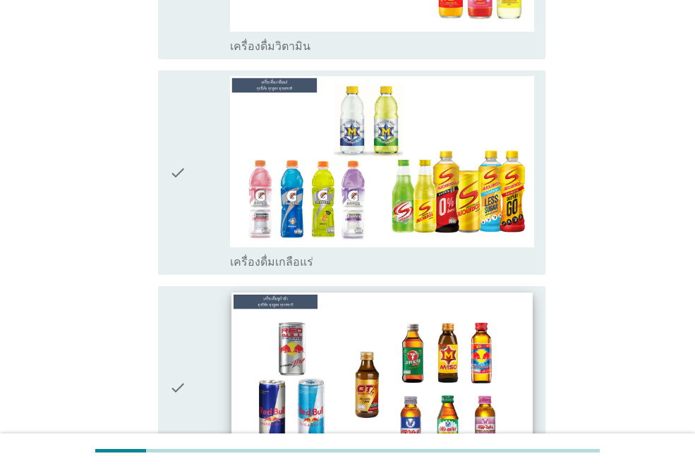
scroll to position [3808, 0]
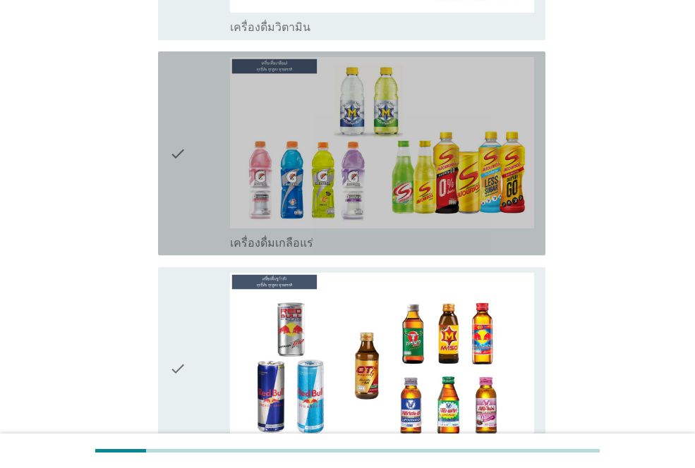
click at [176, 154] on icon "check" at bounding box center [177, 153] width 17 height 193
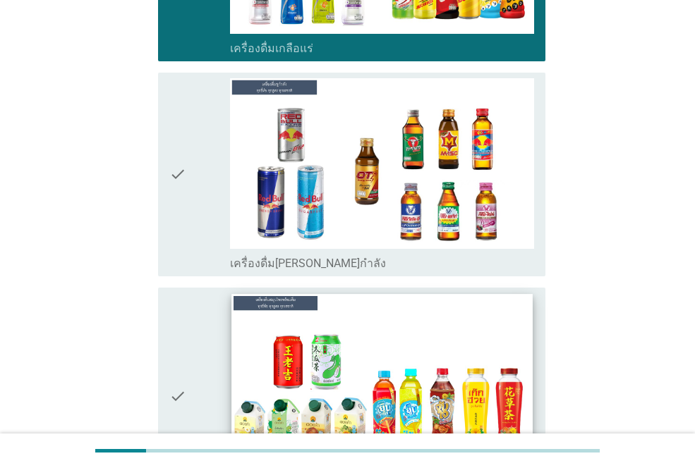
scroll to position [4020, 0]
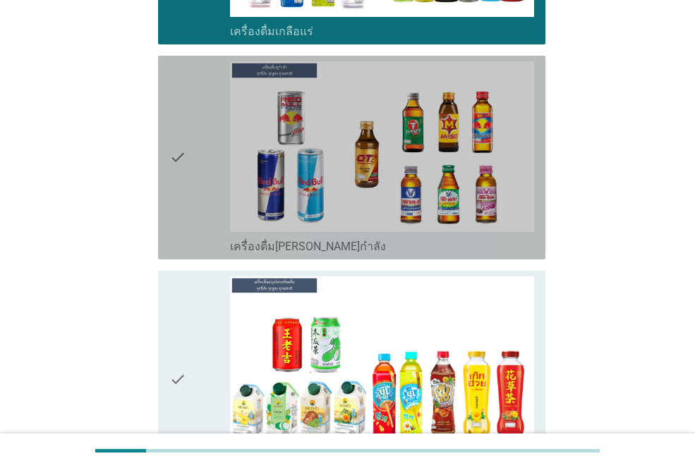
click at [187, 160] on div "check" at bounding box center [199, 157] width 61 height 193
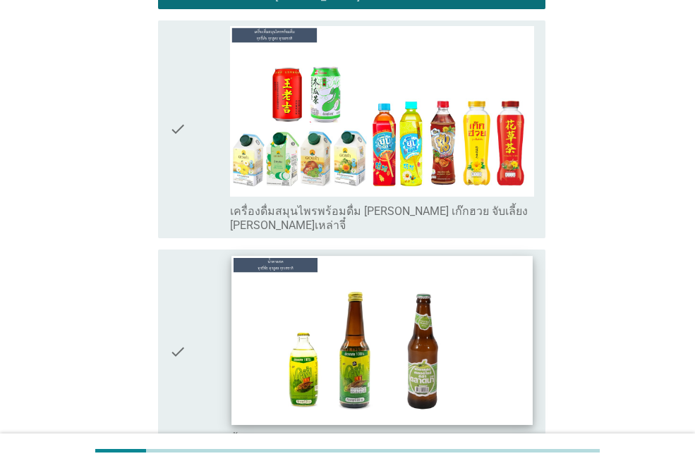
scroll to position [4302, 0]
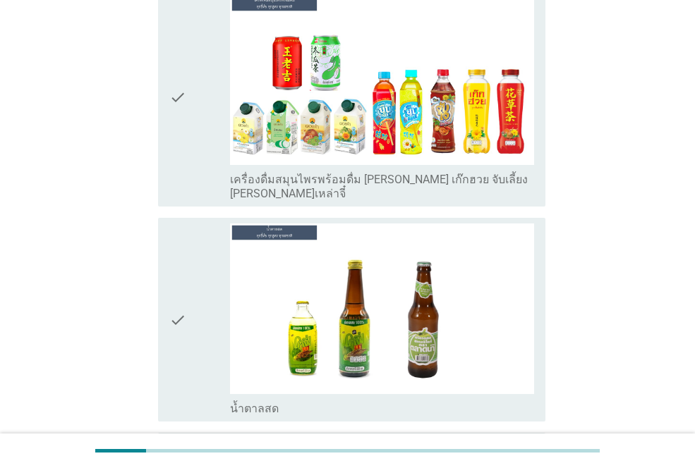
click at [193, 100] on div "check" at bounding box center [199, 97] width 61 height 207
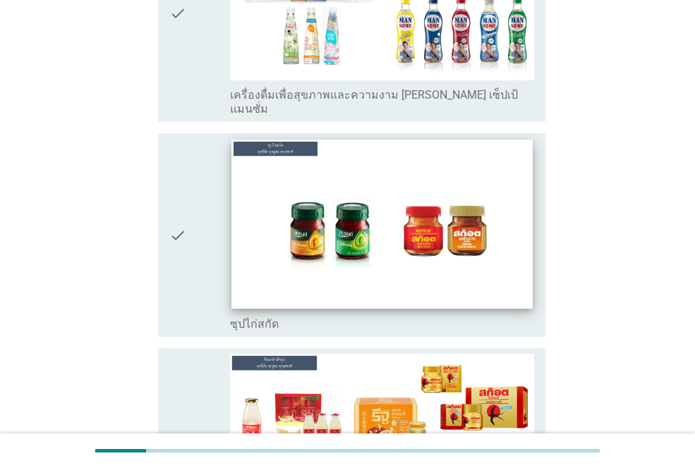
scroll to position [4866, 0]
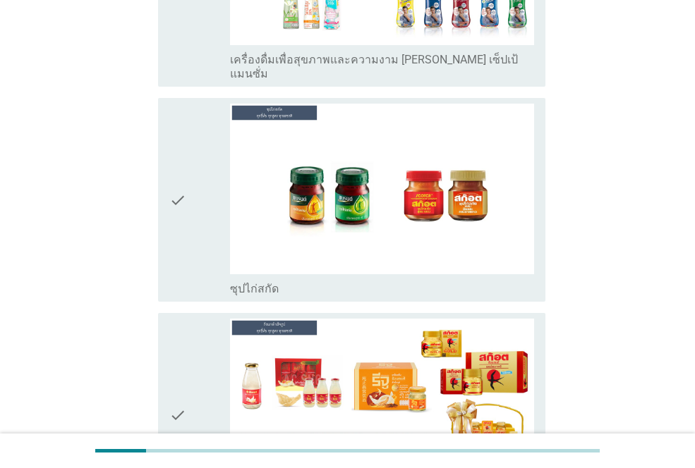
click at [192, 164] on div "check" at bounding box center [199, 200] width 61 height 193
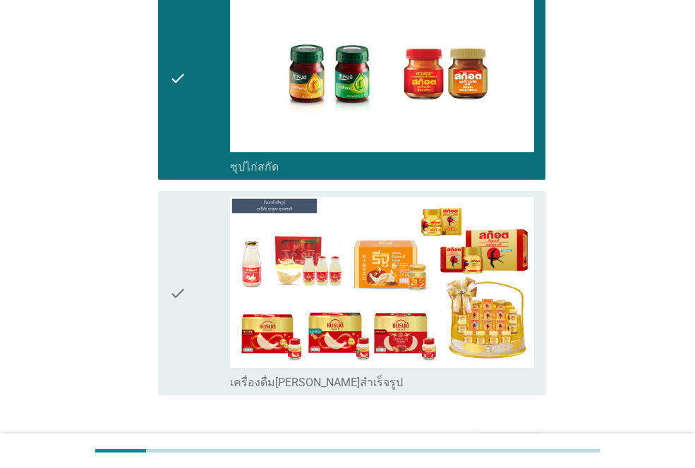
scroll to position [5007, 0]
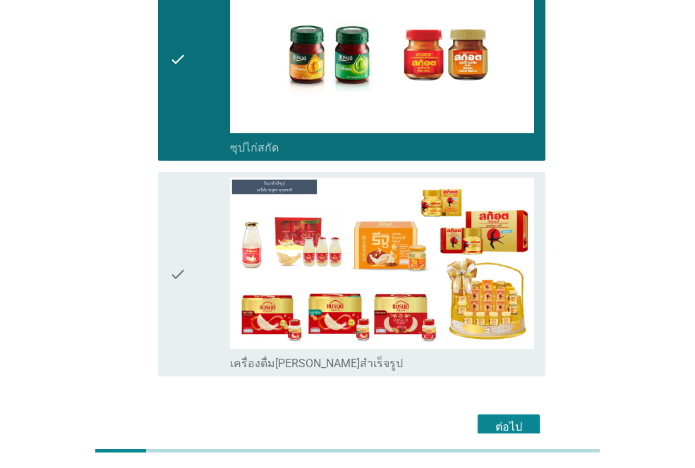
click at [517, 419] on div "ต่อไป" at bounding box center [508, 427] width 39 height 17
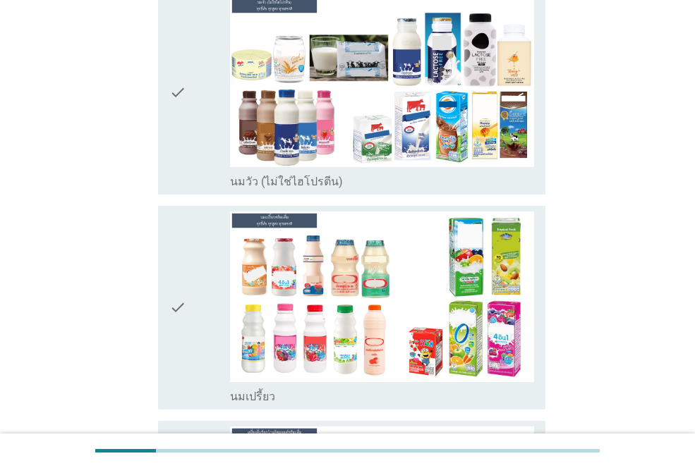
scroll to position [212, 0]
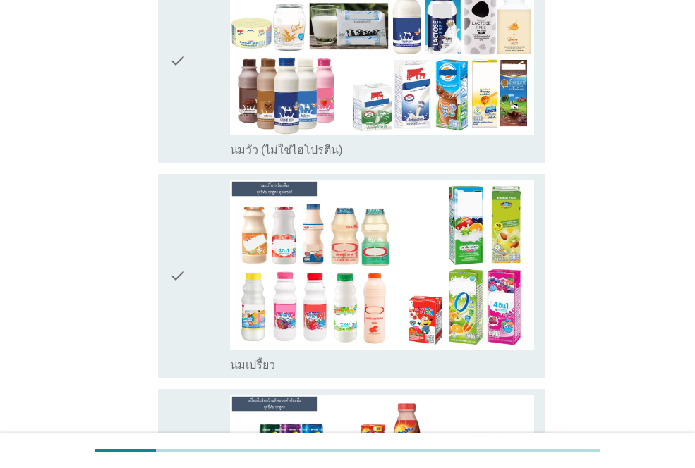
click at [172, 133] on icon "check" at bounding box center [177, 61] width 17 height 193
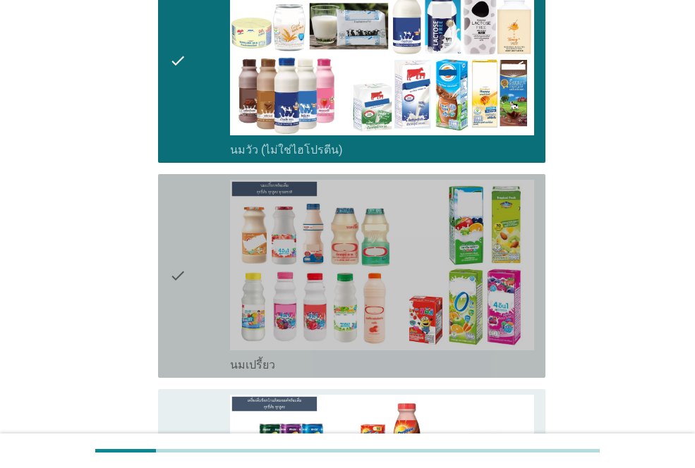
click at [191, 265] on div "check" at bounding box center [199, 276] width 61 height 193
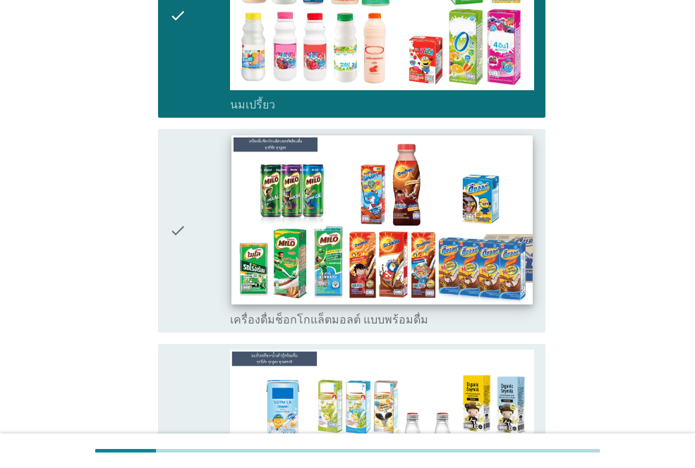
scroll to position [494, 0]
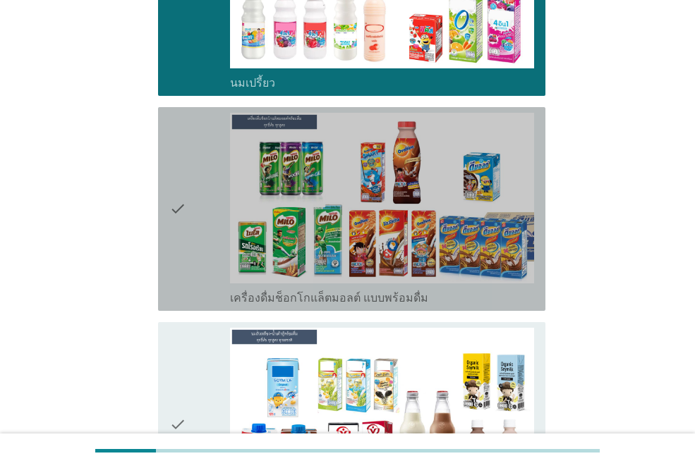
click at [192, 229] on div "check" at bounding box center [199, 209] width 61 height 193
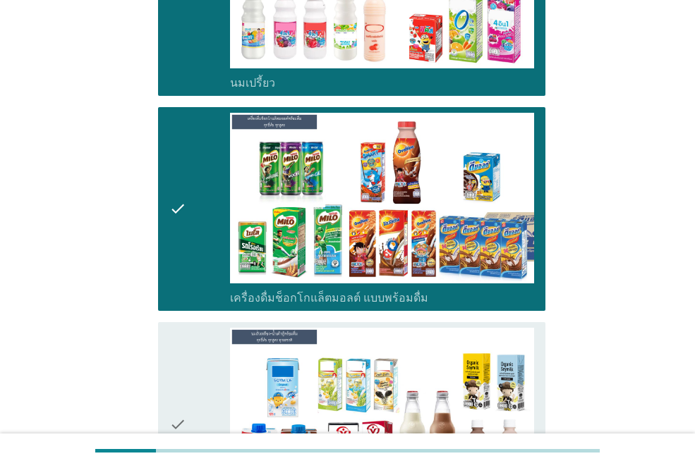
scroll to position [635, 0]
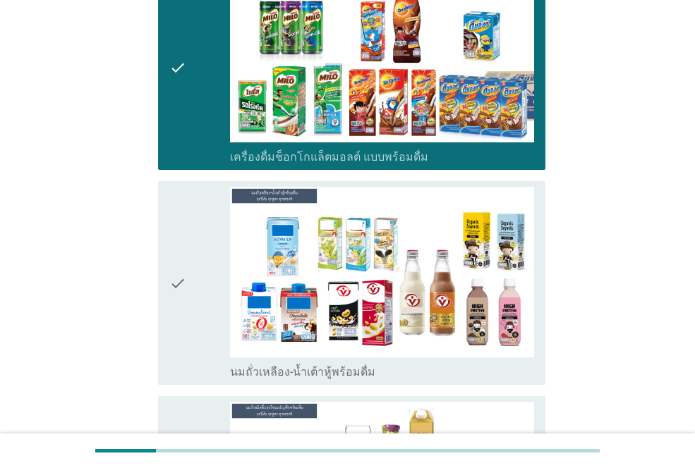
click at [195, 291] on div "check" at bounding box center [199, 283] width 61 height 193
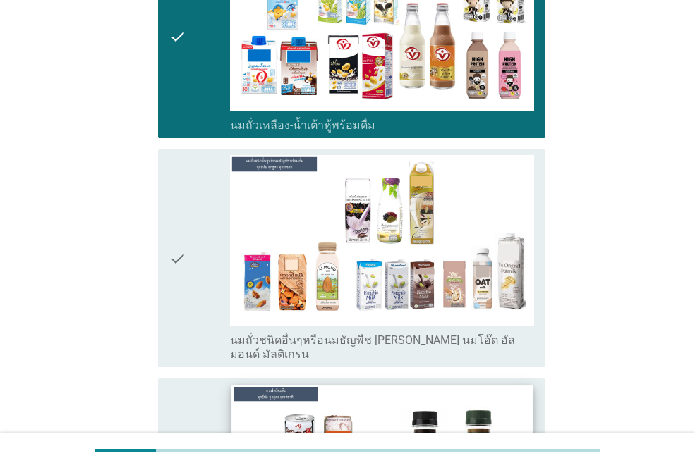
scroll to position [987, 0]
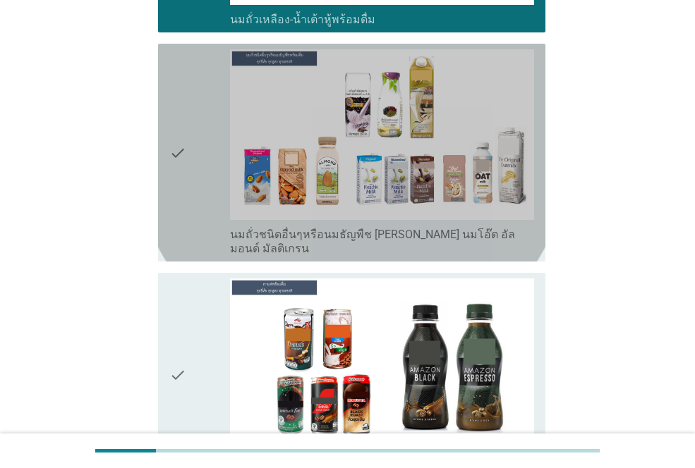
click at [189, 176] on div "check" at bounding box center [199, 152] width 61 height 207
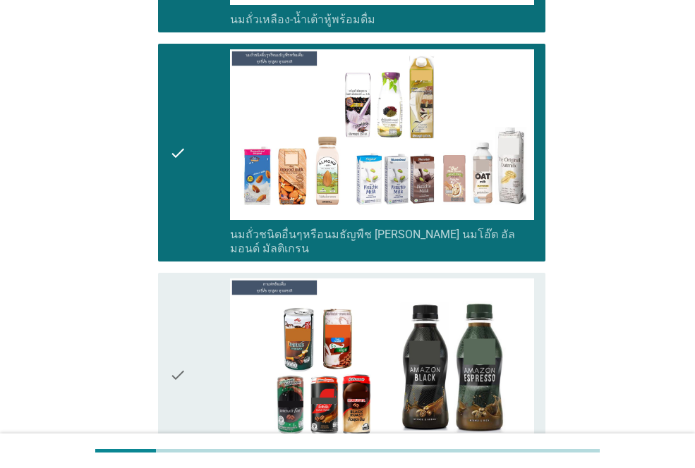
scroll to position [1199, 0]
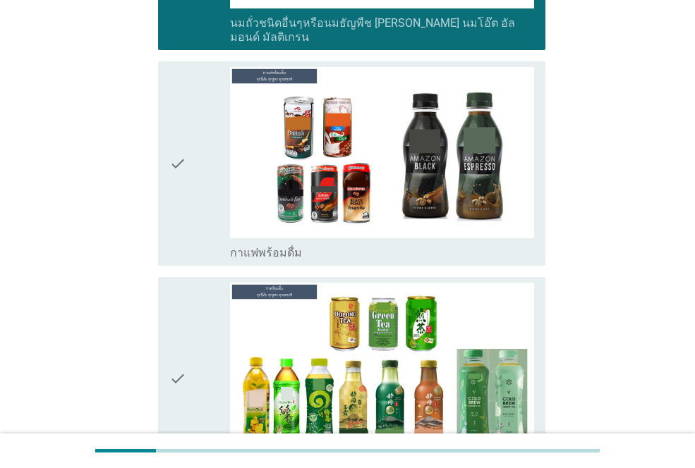
click at [177, 162] on icon "check" at bounding box center [177, 163] width 17 height 193
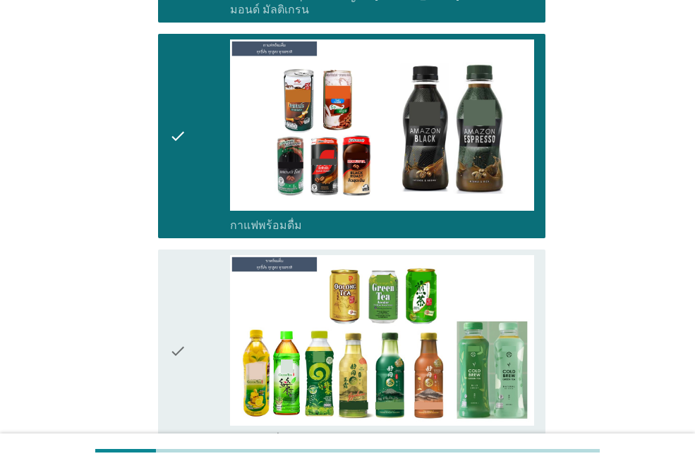
scroll to position [1481, 0]
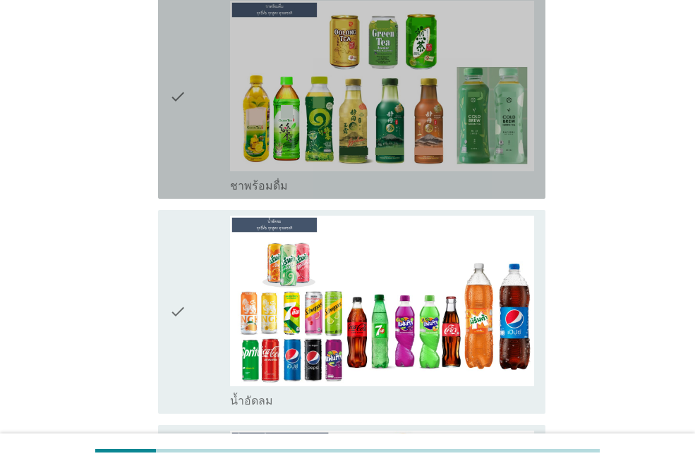
click at [173, 111] on icon "check" at bounding box center [177, 97] width 17 height 193
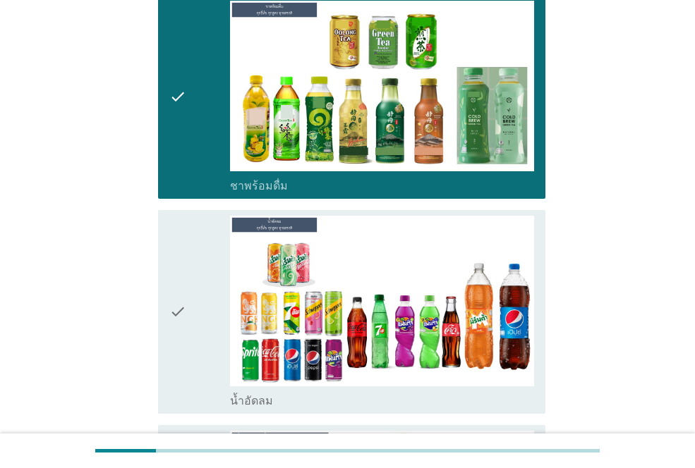
scroll to position [1622, 0]
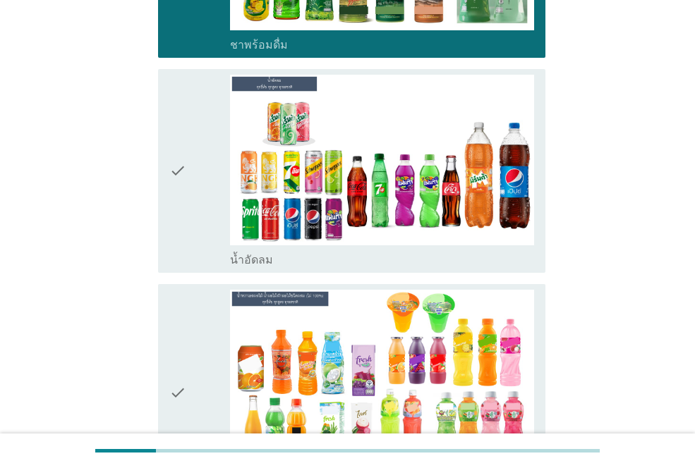
click at [191, 173] on div "check" at bounding box center [199, 171] width 61 height 193
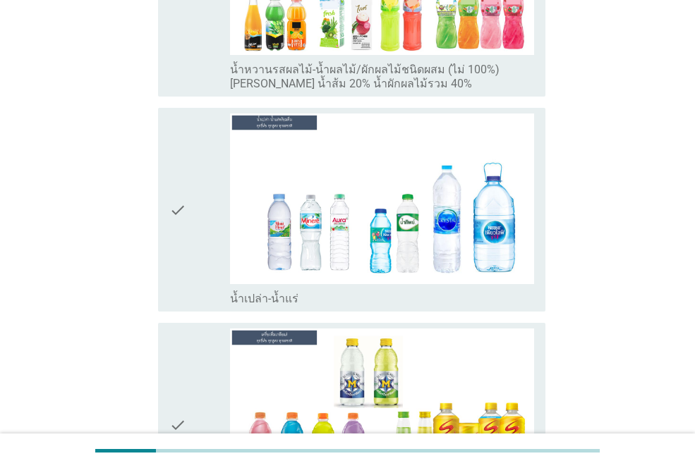
scroll to position [2045, 0]
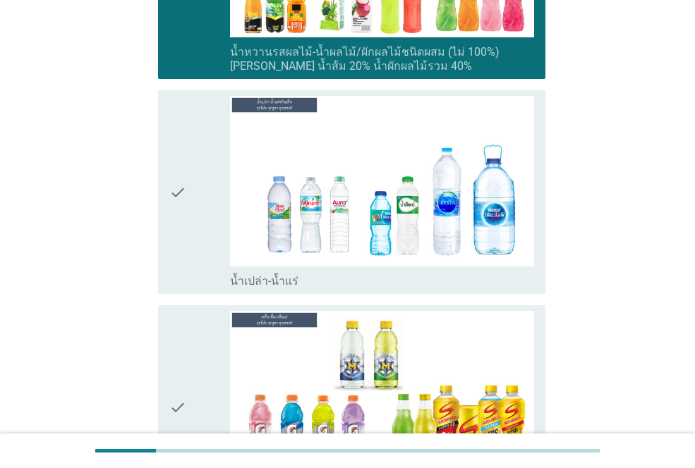
scroll to position [2116, 0]
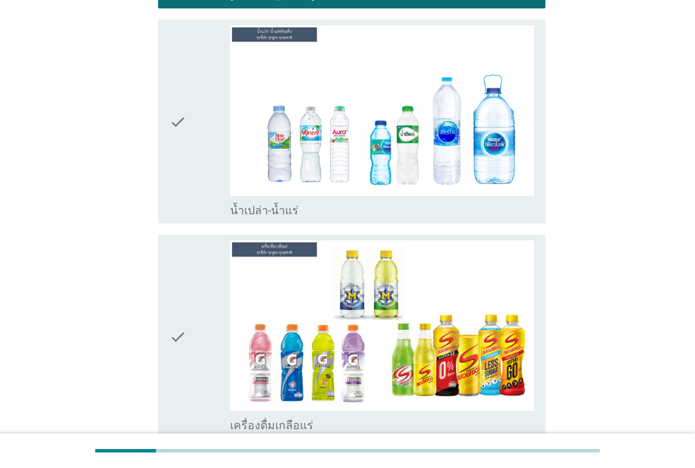
click at [183, 116] on icon "check" at bounding box center [177, 121] width 17 height 193
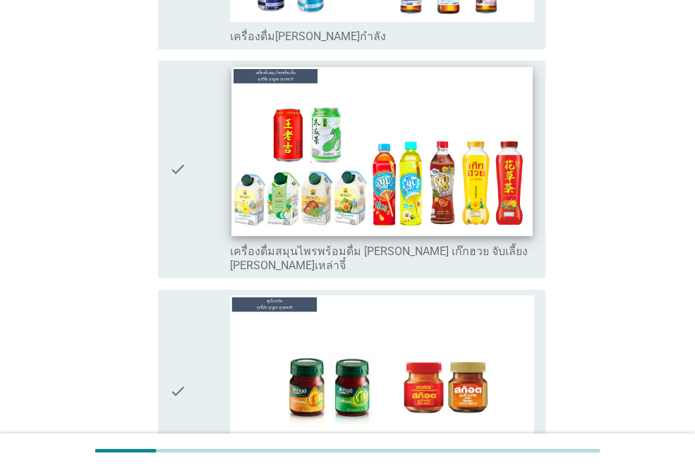
scroll to position [2751, 0]
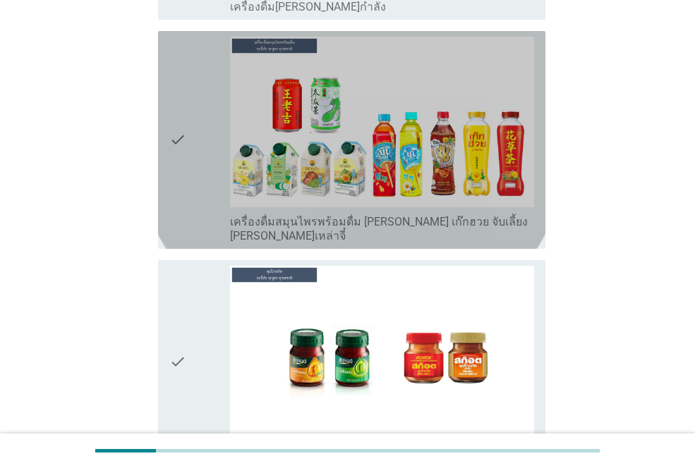
click at [200, 145] on div "check" at bounding box center [199, 140] width 61 height 207
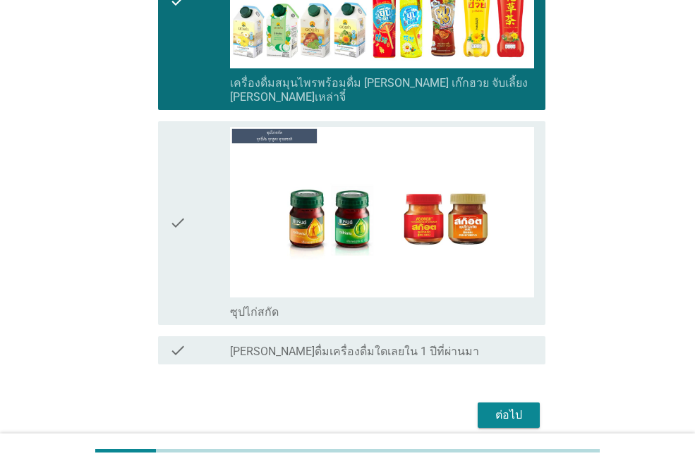
scroll to position [2892, 0]
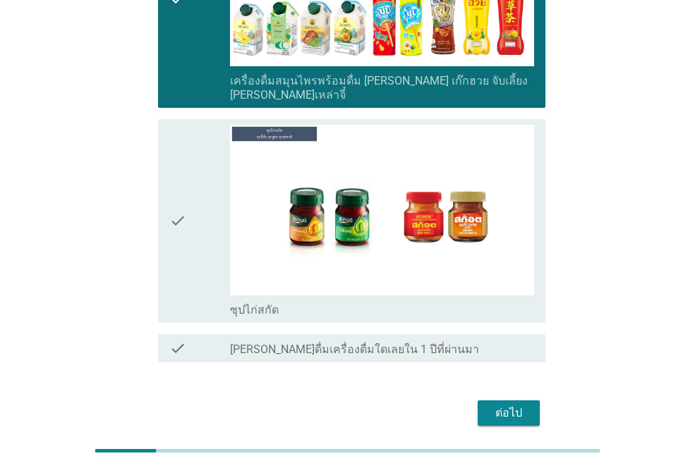
click at [178, 202] on icon "check" at bounding box center [177, 221] width 17 height 193
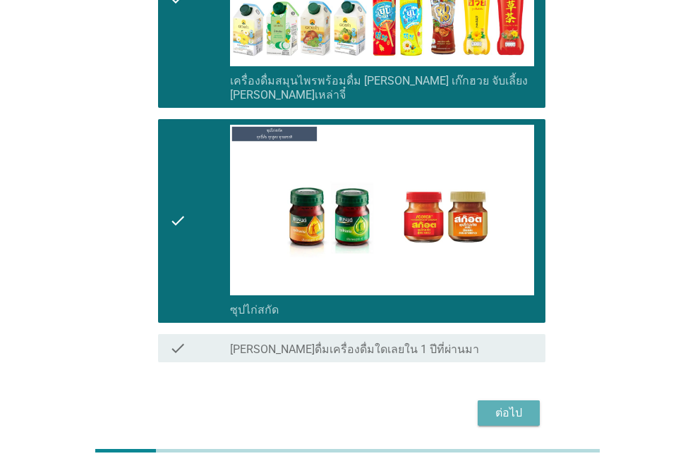
click at [502, 405] on div "ต่อไป" at bounding box center [508, 413] width 39 height 17
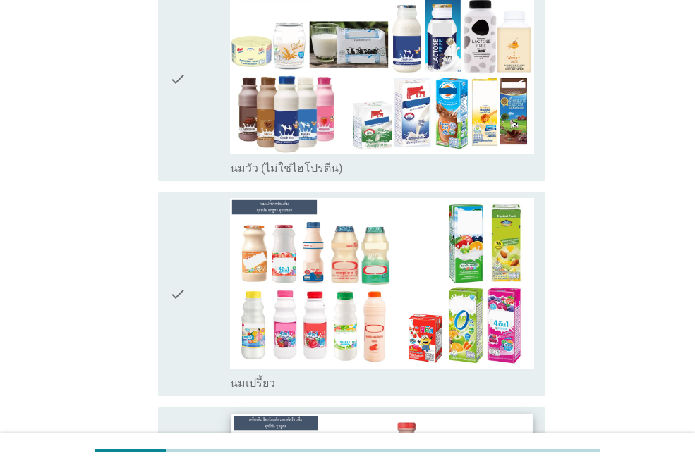
scroll to position [282, 0]
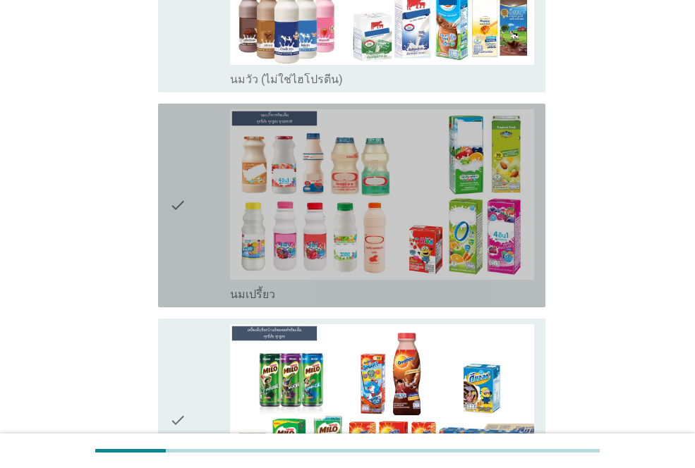
click at [197, 188] on div "check" at bounding box center [199, 205] width 61 height 193
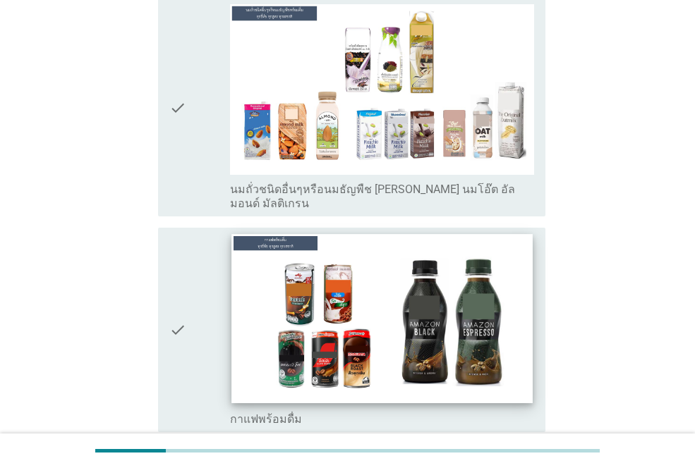
scroll to position [1058, 0]
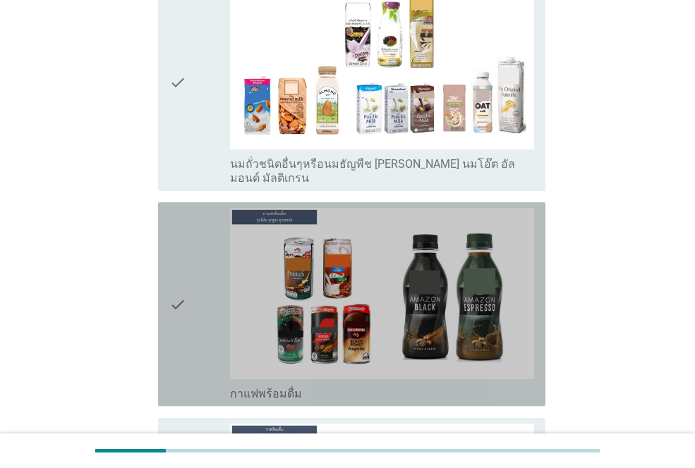
click at [172, 270] on icon "check" at bounding box center [177, 304] width 17 height 193
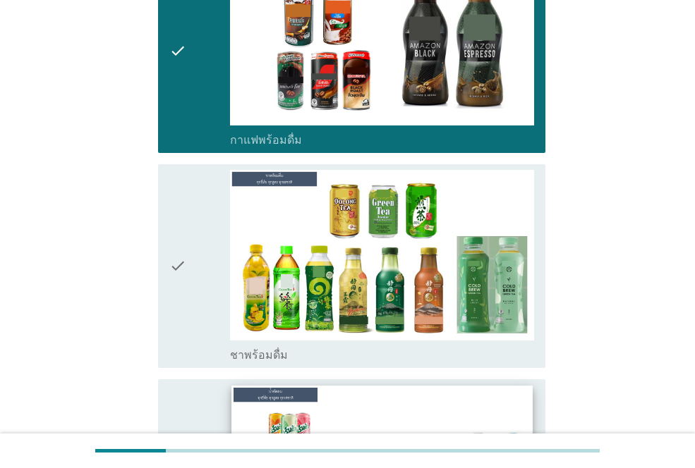
scroll to position [1411, 0]
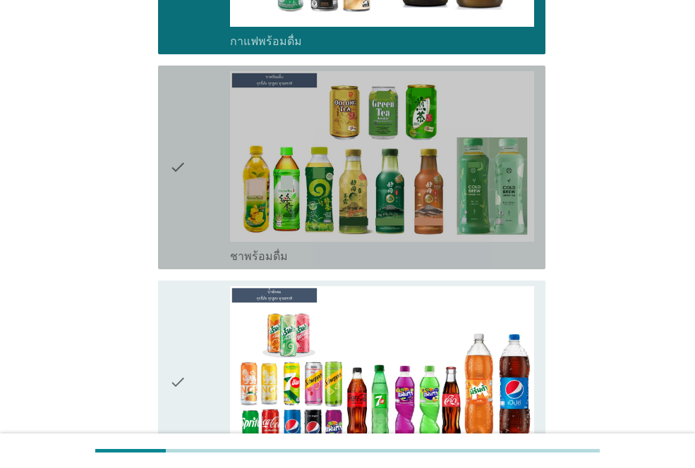
click at [179, 179] on icon "check" at bounding box center [177, 167] width 17 height 193
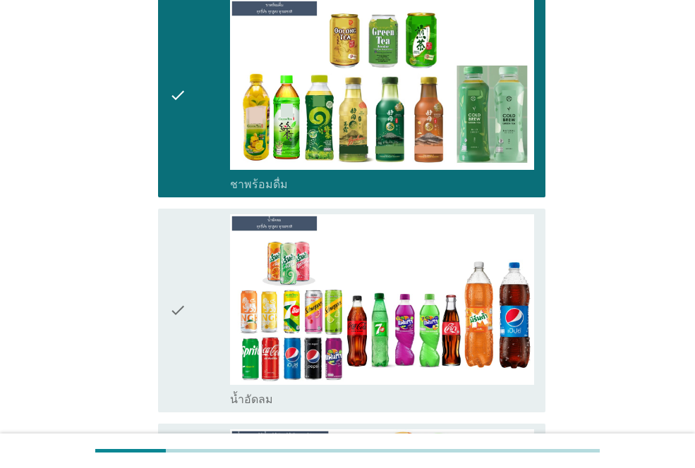
scroll to position [1622, 0]
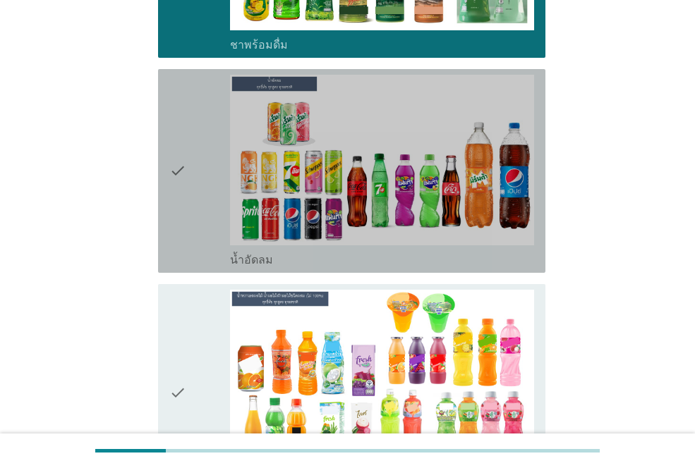
click at [172, 150] on icon "check" at bounding box center [177, 171] width 17 height 193
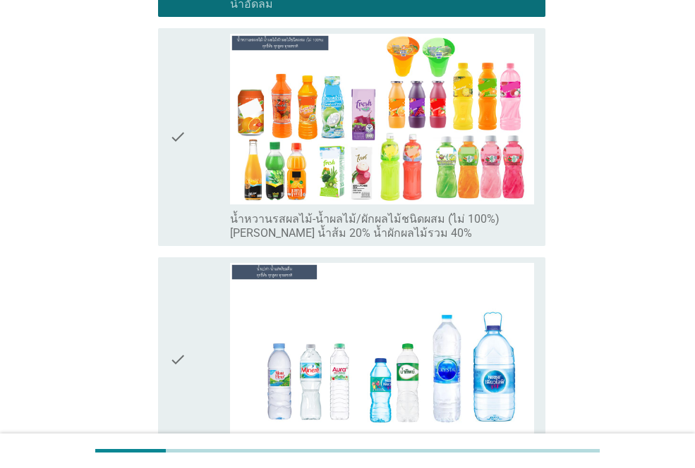
scroll to position [1975, 0]
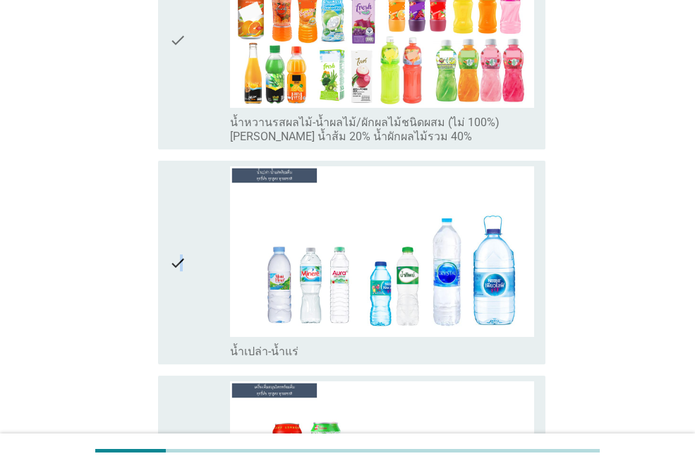
drag, startPoint x: 183, startPoint y: 233, endPoint x: 200, endPoint y: 247, distance: 22.6
click at [184, 233] on icon "check" at bounding box center [177, 262] width 17 height 193
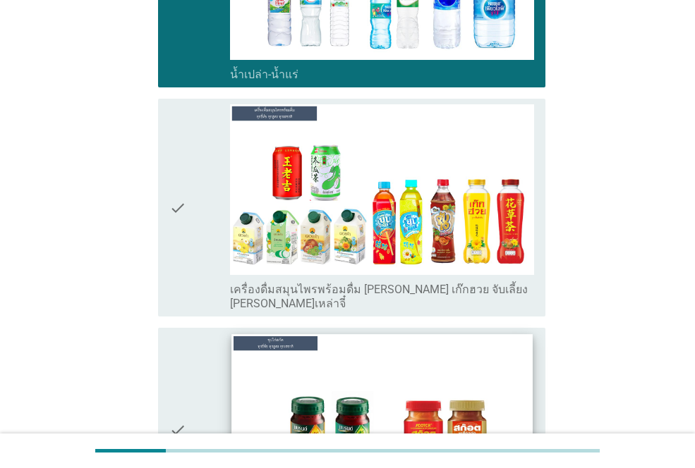
scroll to position [2257, 0]
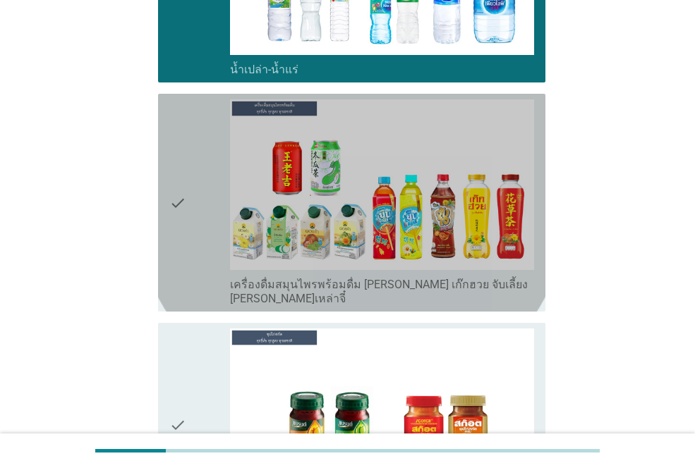
click at [190, 188] on div "check" at bounding box center [199, 202] width 61 height 207
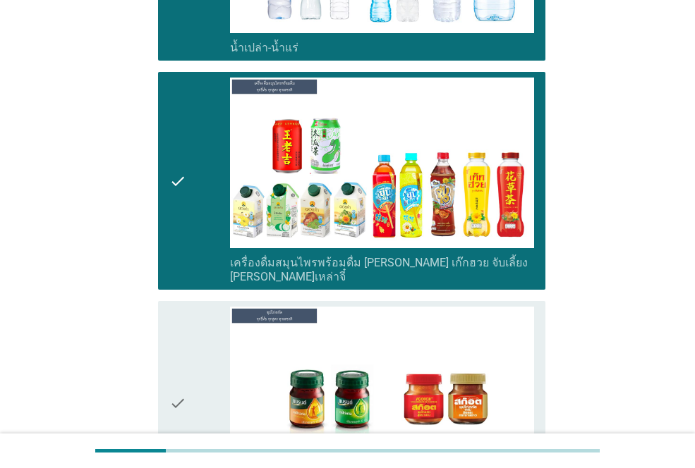
scroll to position [2466, 0]
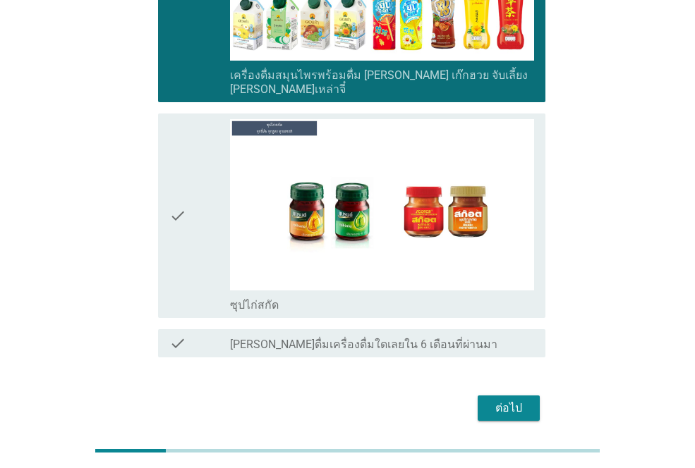
click at [179, 171] on icon "check" at bounding box center [177, 215] width 17 height 193
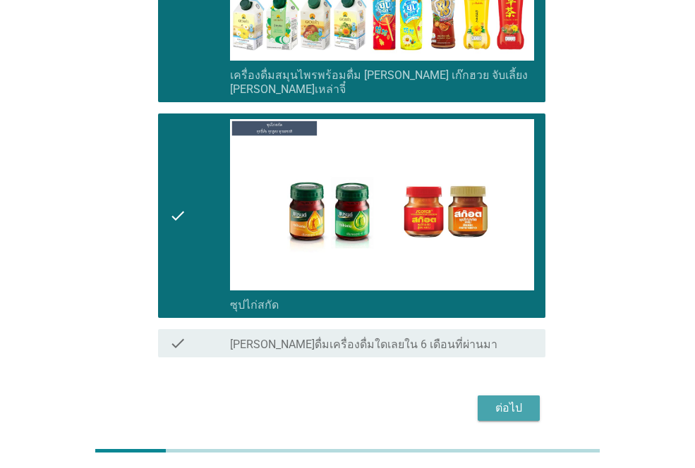
click at [497, 400] on div "ต่อไป" at bounding box center [508, 408] width 39 height 17
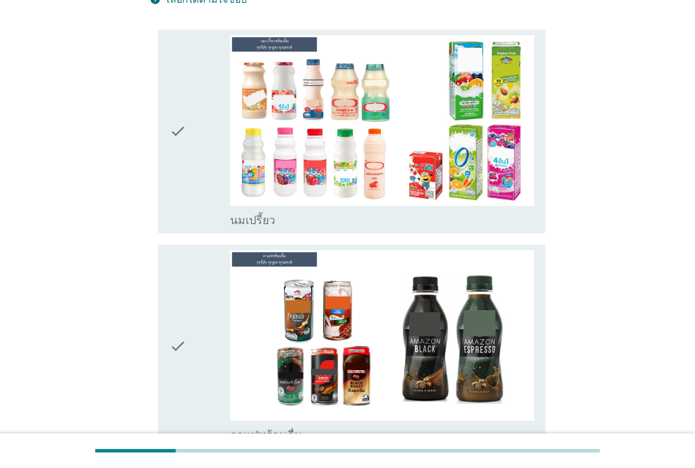
scroll to position [212, 0]
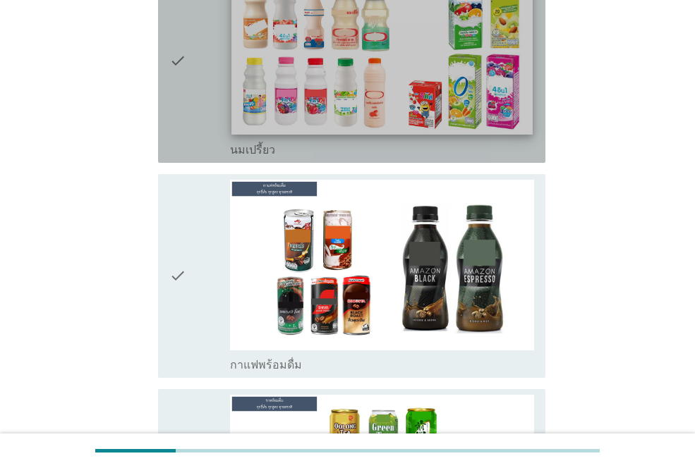
click at [360, 95] on img at bounding box center [381, 49] width 300 height 169
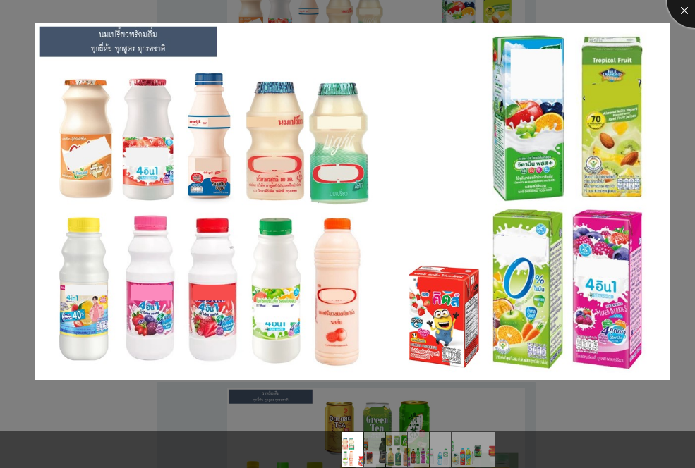
click at [684, 8] on div at bounding box center [694, 0] width 56 height 56
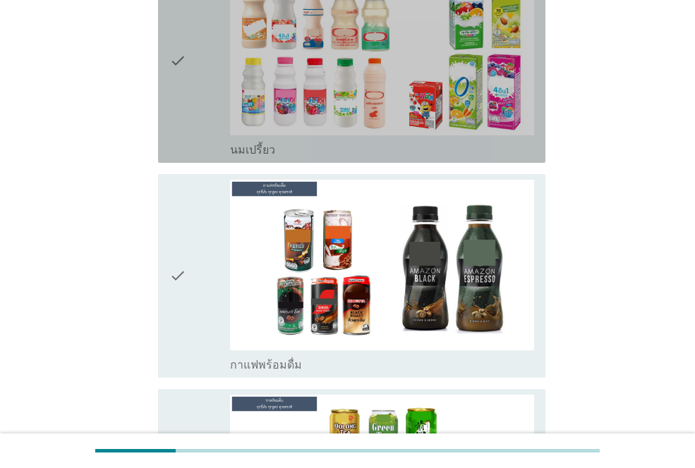
click at [199, 99] on div "check" at bounding box center [199, 61] width 61 height 193
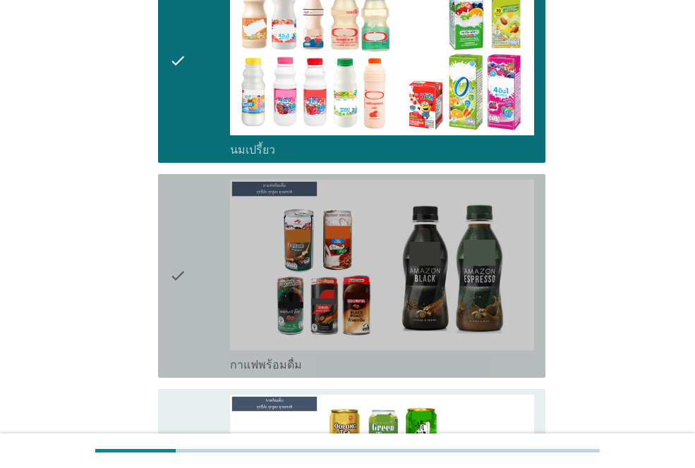
click at [195, 265] on div "check" at bounding box center [199, 276] width 61 height 193
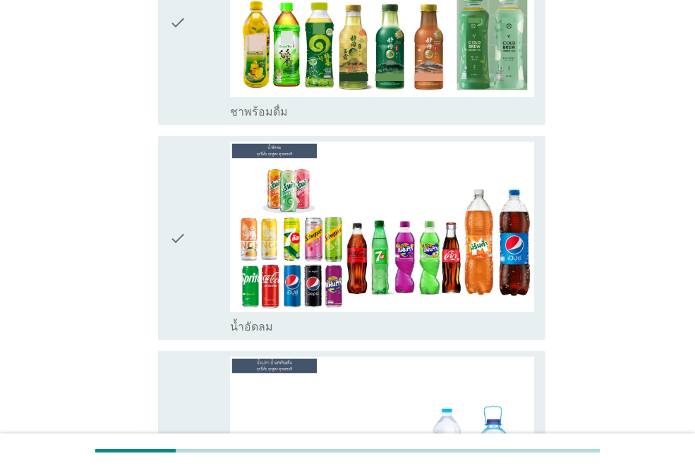
scroll to position [705, 0]
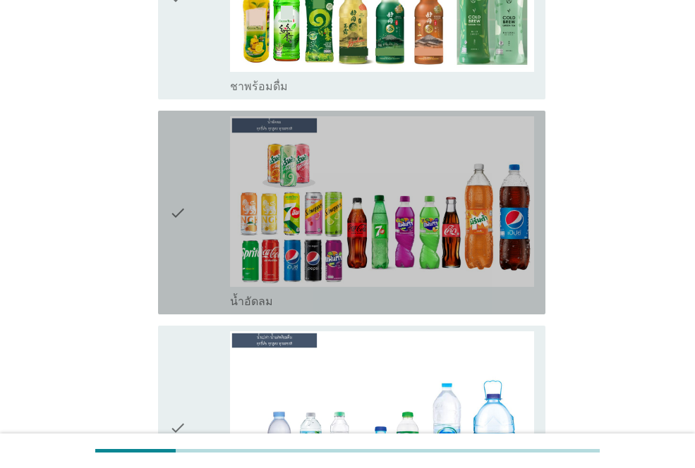
click at [193, 242] on div "check" at bounding box center [199, 212] width 61 height 193
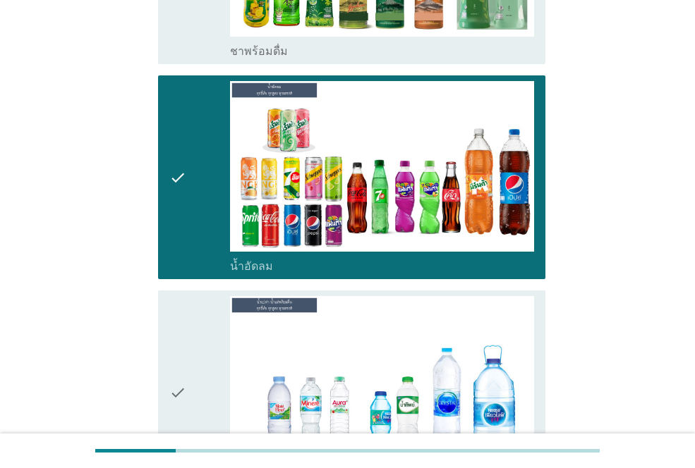
scroll to position [776, 0]
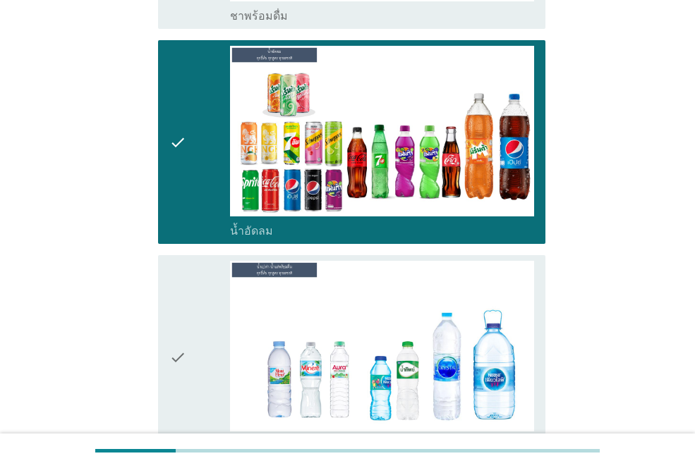
click at [184, 287] on icon "check" at bounding box center [177, 357] width 17 height 193
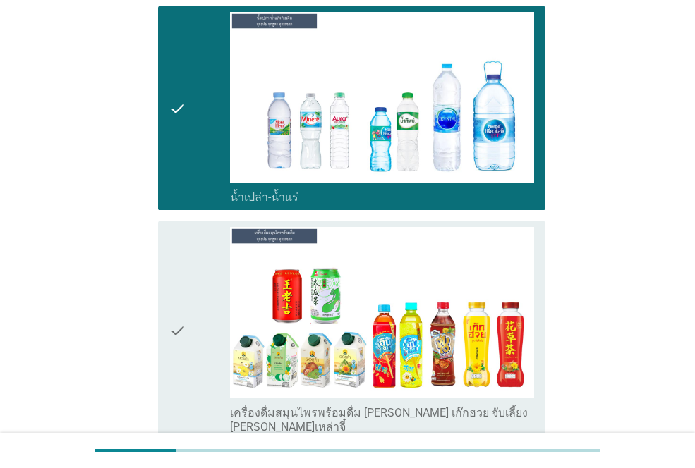
scroll to position [1058, 0]
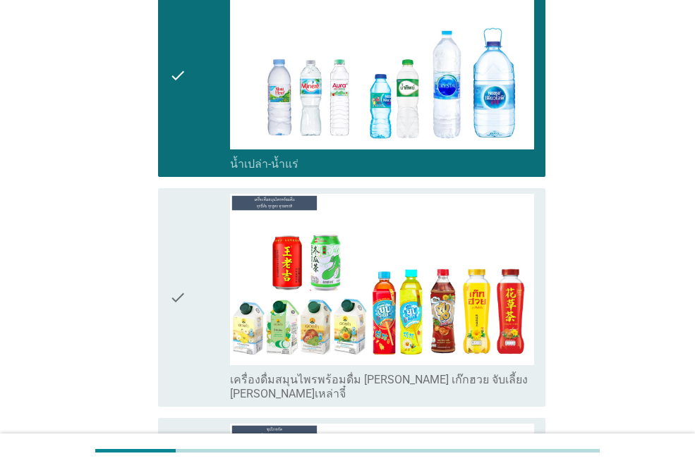
click at [185, 293] on icon "check" at bounding box center [177, 297] width 17 height 207
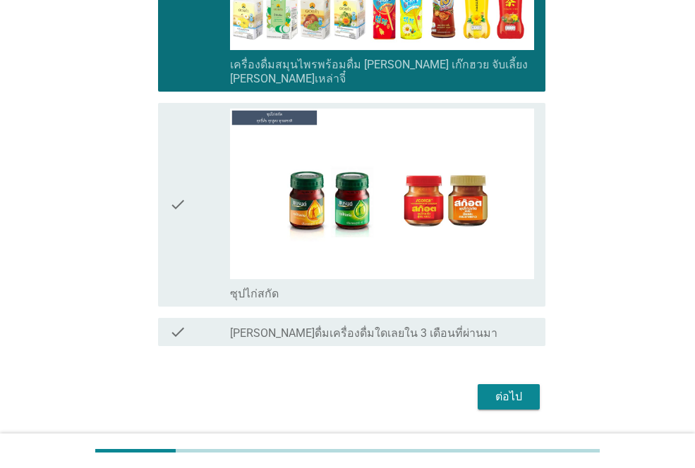
scroll to position [1376, 0]
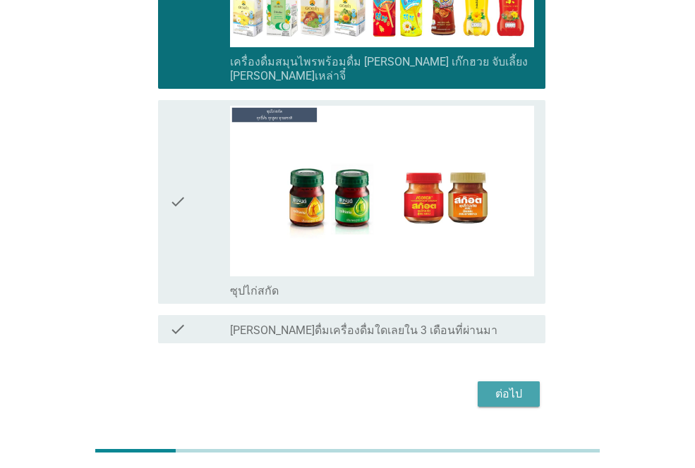
click at [506, 386] on div "ต่อไป" at bounding box center [508, 394] width 39 height 17
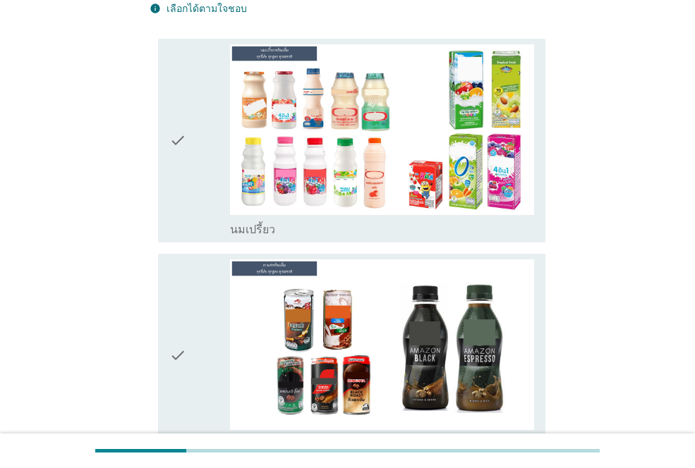
scroll to position [141, 0]
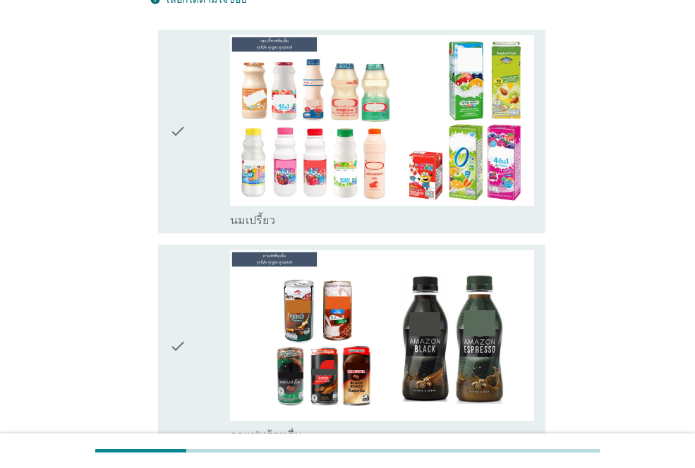
click at [177, 129] on icon "check" at bounding box center [177, 131] width 17 height 193
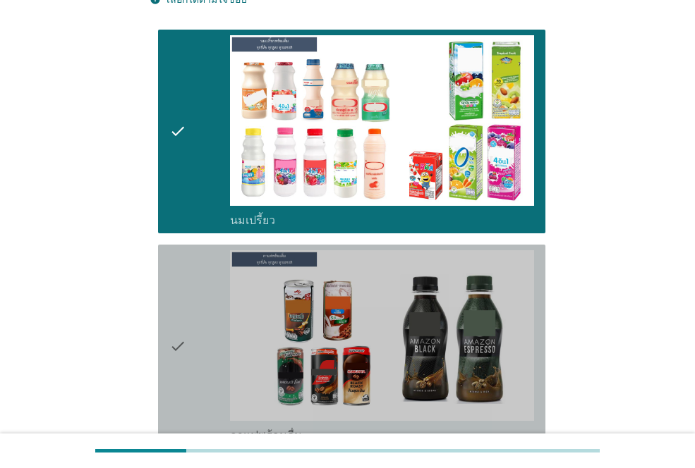
click at [188, 310] on div "check" at bounding box center [199, 346] width 61 height 193
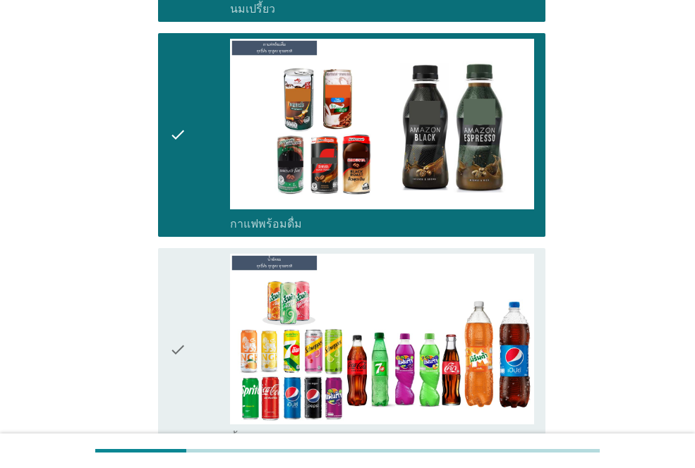
scroll to position [423, 0]
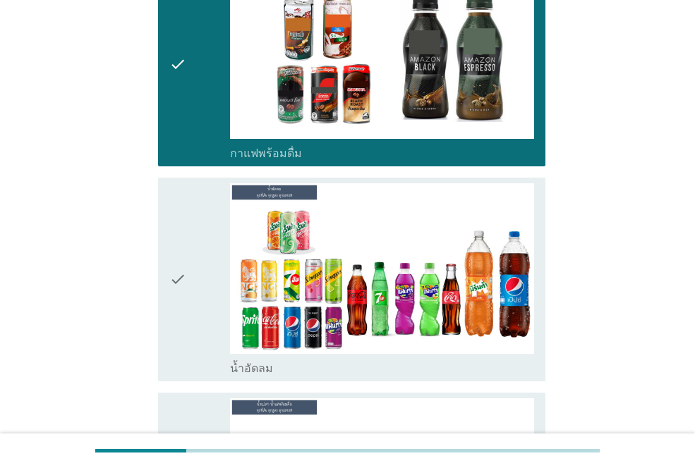
click at [176, 265] on icon "check" at bounding box center [177, 279] width 17 height 193
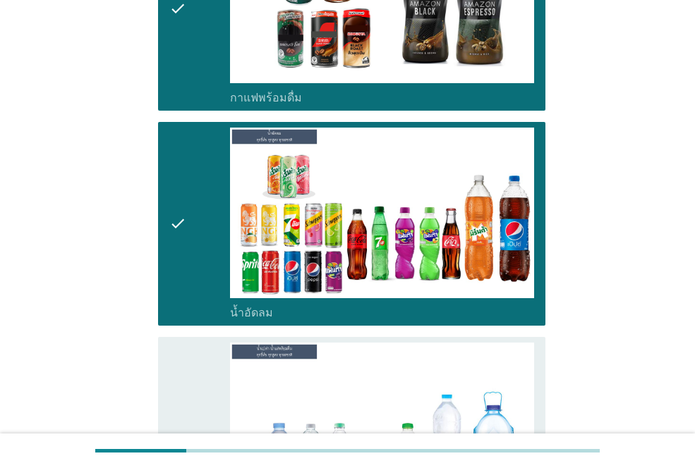
scroll to position [635, 0]
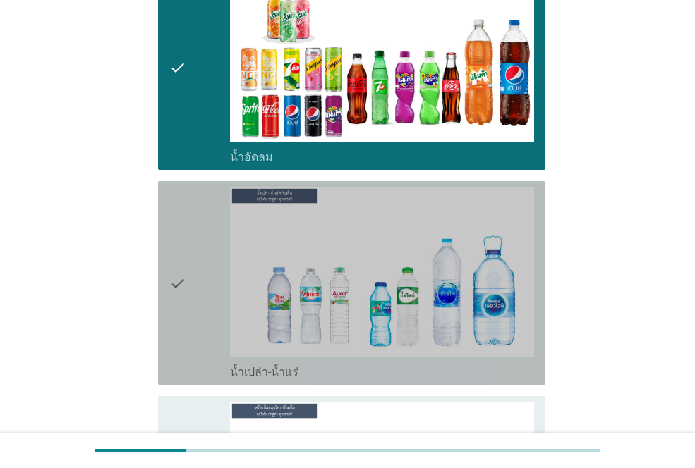
click at [181, 270] on icon "check" at bounding box center [177, 283] width 17 height 193
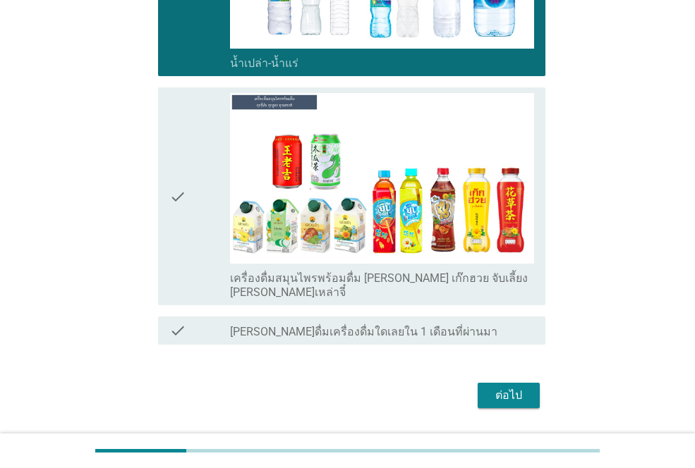
scroll to position [946, 0]
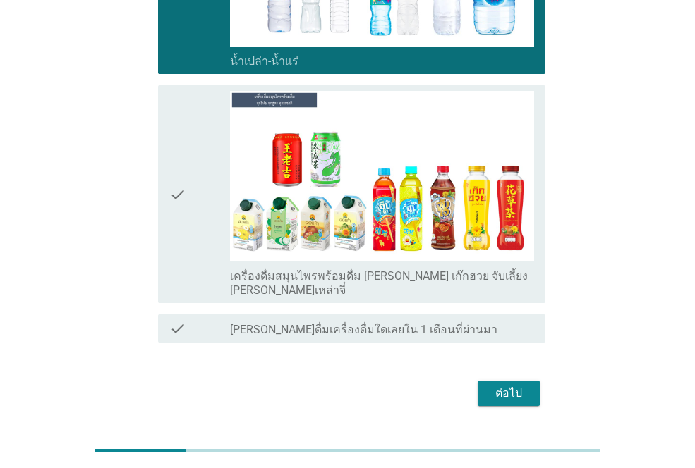
click at [525, 385] on div "ต่อไป" at bounding box center [508, 393] width 39 height 17
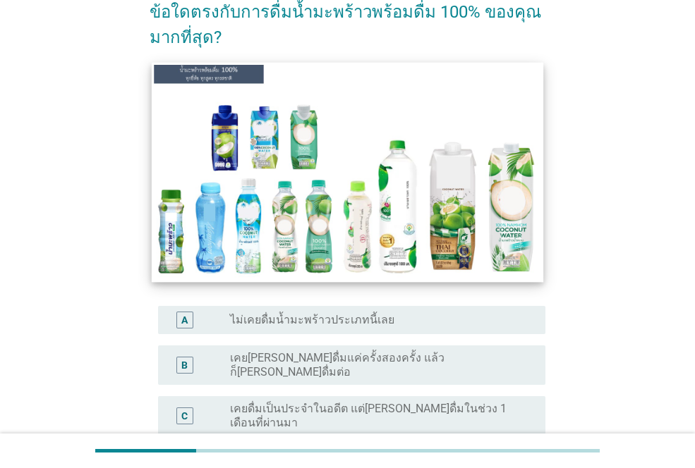
scroll to position [141, 0]
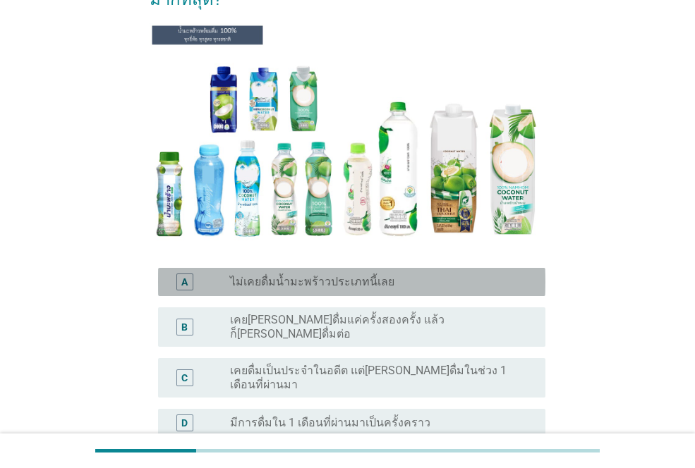
click at [274, 279] on label "ไม่เคยดื่มน้ำมะพร้าวประเภทนี้เลย" at bounding box center [312, 282] width 164 height 14
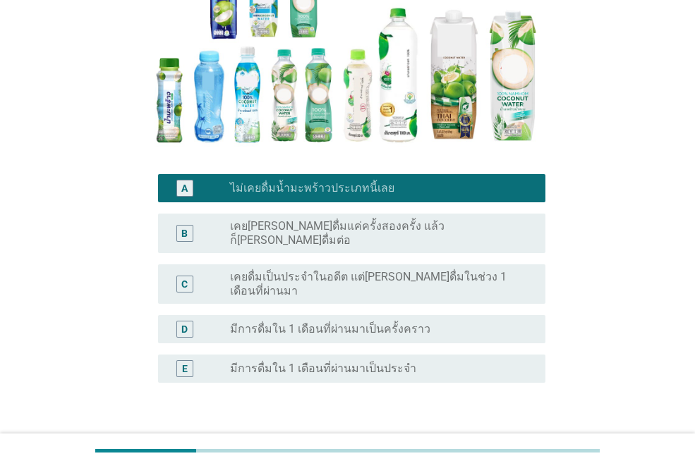
scroll to position [308, 0]
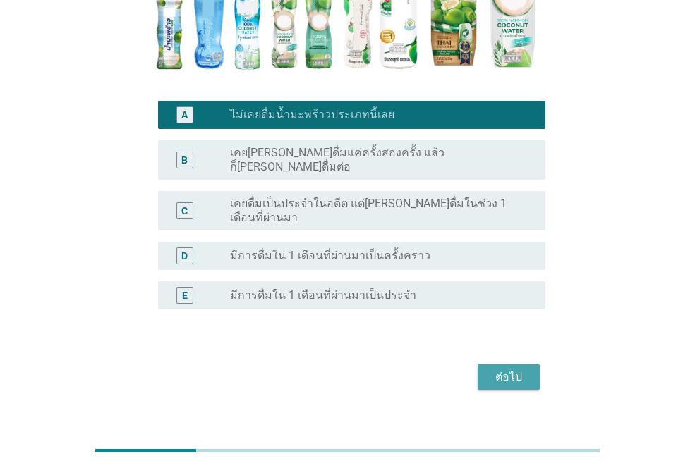
click at [505, 369] on div "ต่อไป" at bounding box center [508, 377] width 39 height 17
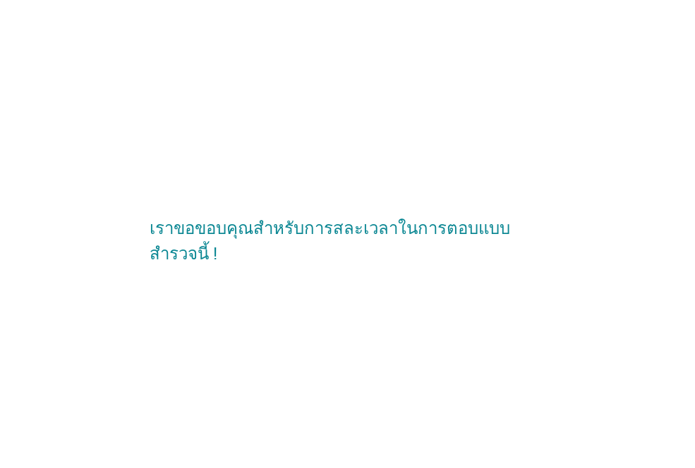
scroll to position [0, 0]
